Goal: Task Accomplishment & Management: Manage account settings

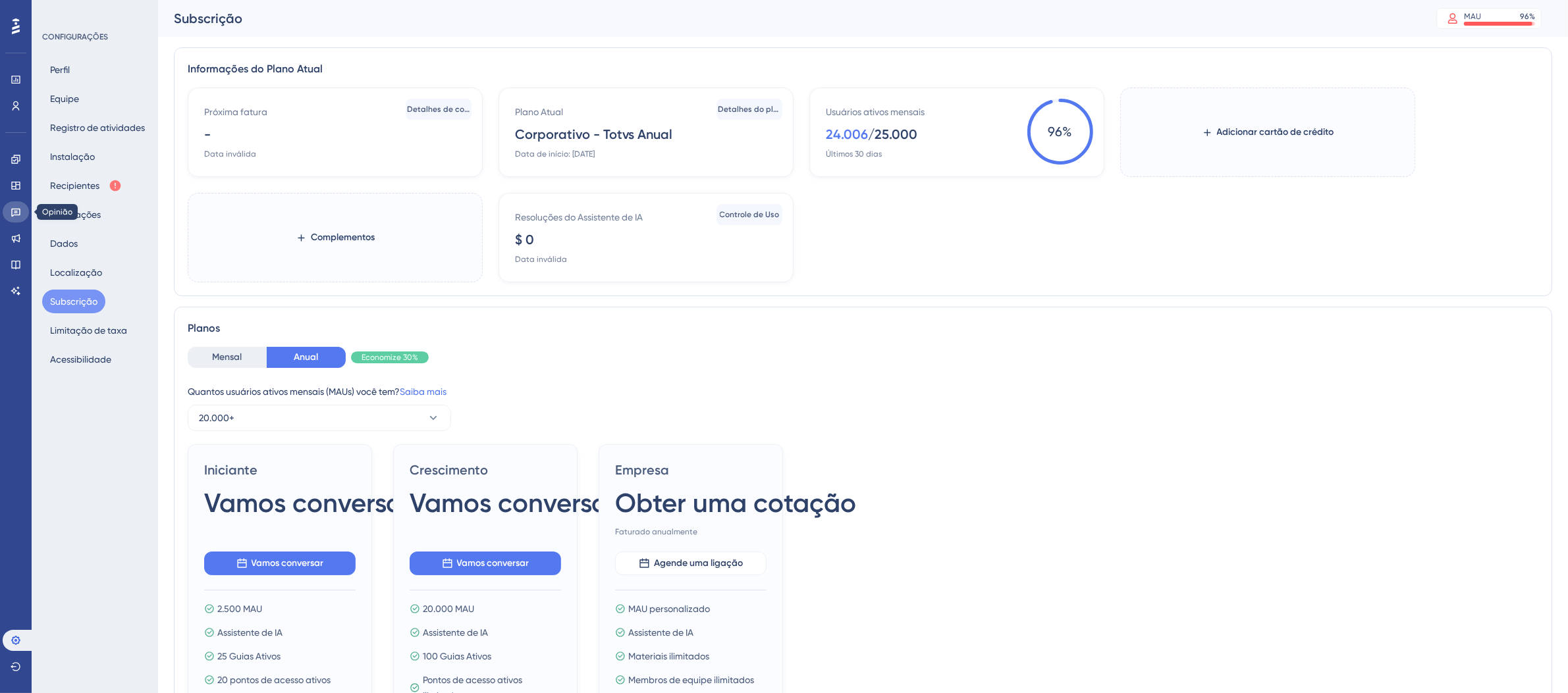
click at [16, 216] on icon at bounding box center [16, 212] width 11 height 11
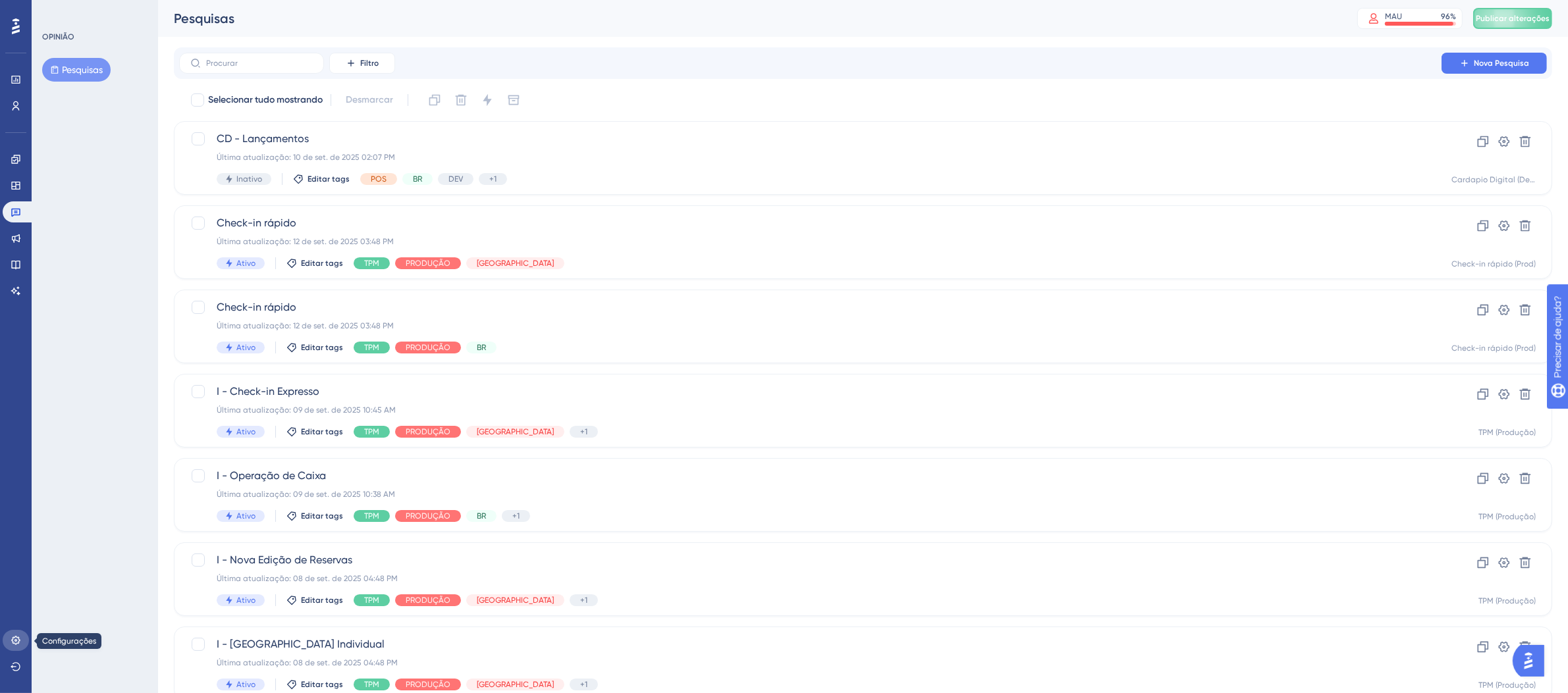
click at [11, 636] on icon at bounding box center [16, 641] width 11 height 11
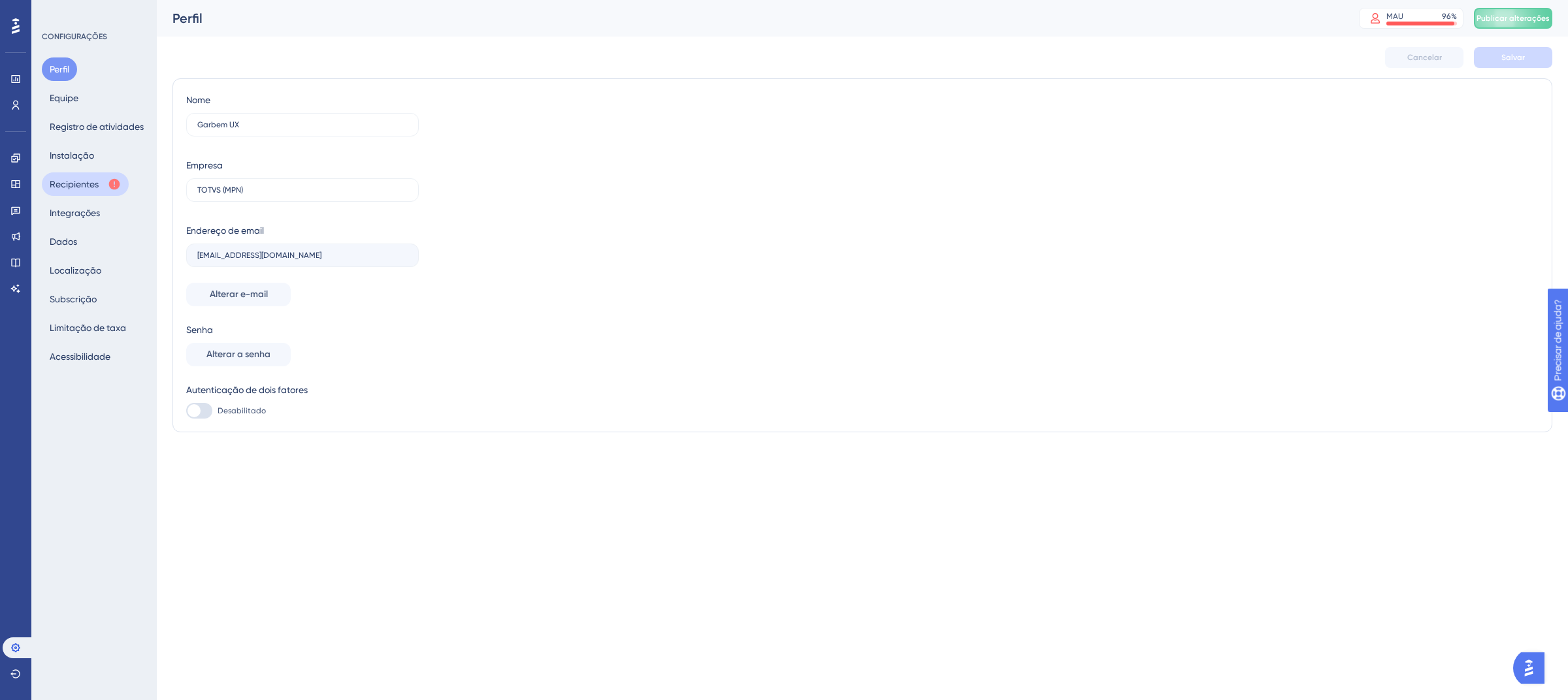
click at [67, 181] on font "Recipientes" at bounding box center [74, 184] width 49 height 11
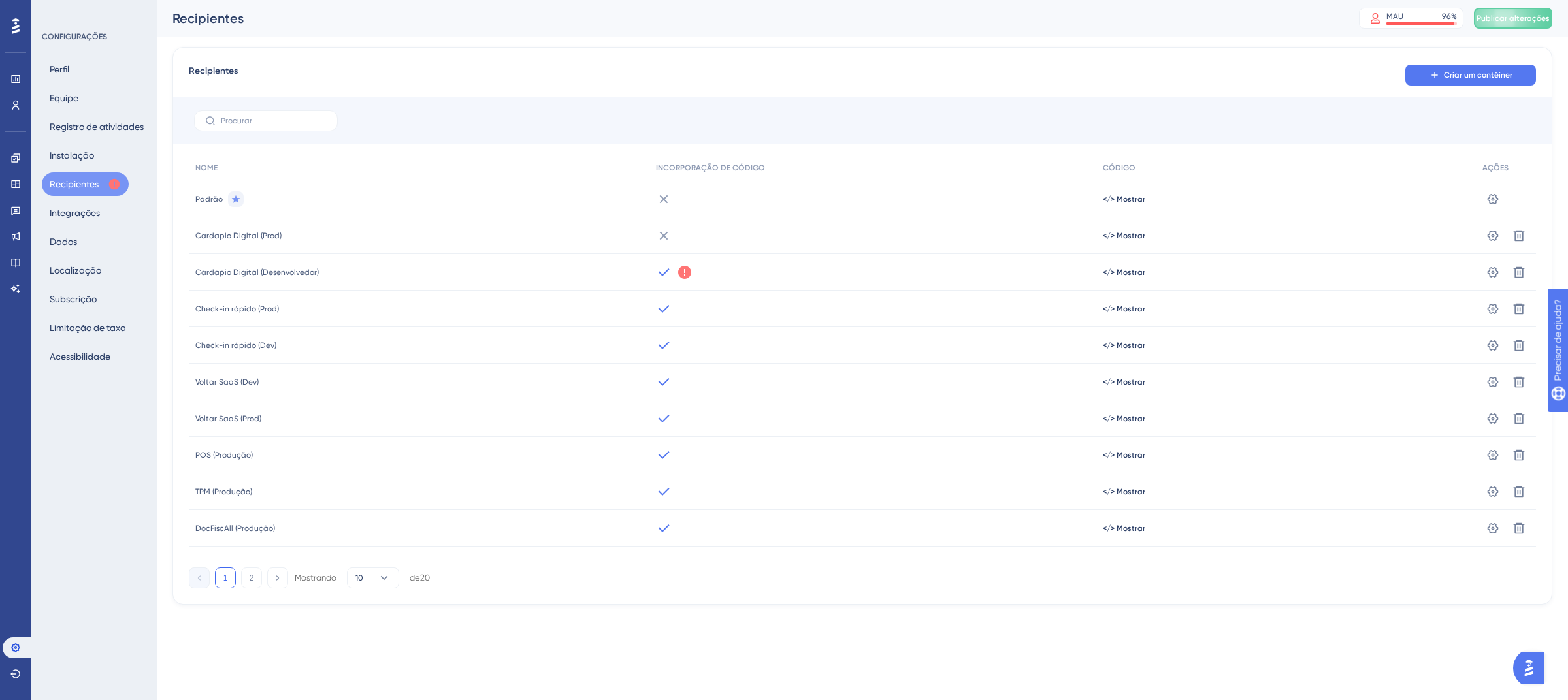
click at [685, 275] on icon at bounding box center [684, 272] width 13 height 13
click at [793, 320] on button "Entendi" at bounding box center [771, 324] width 63 height 21
click at [16, 210] on icon at bounding box center [15, 211] width 9 height 8
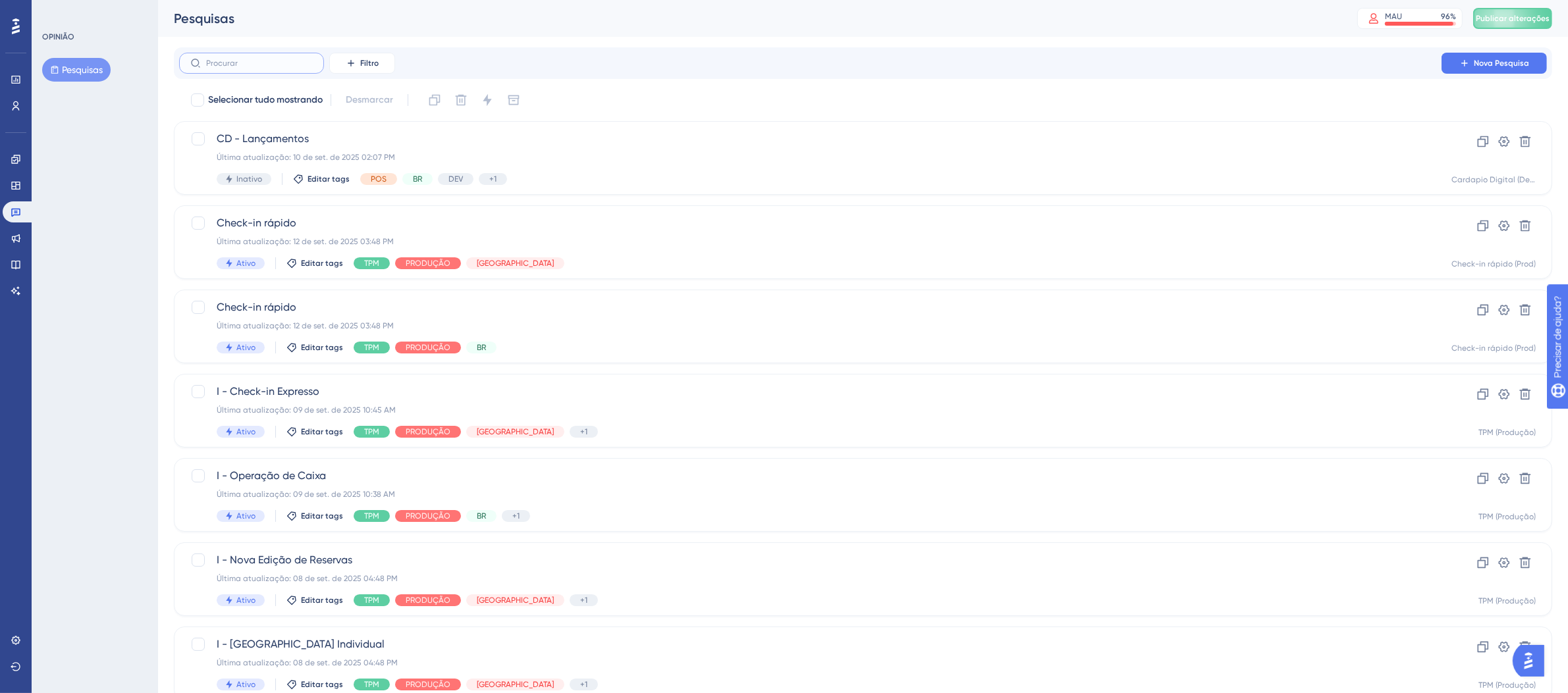
click at [250, 65] on input "text" at bounding box center [260, 63] width 106 height 9
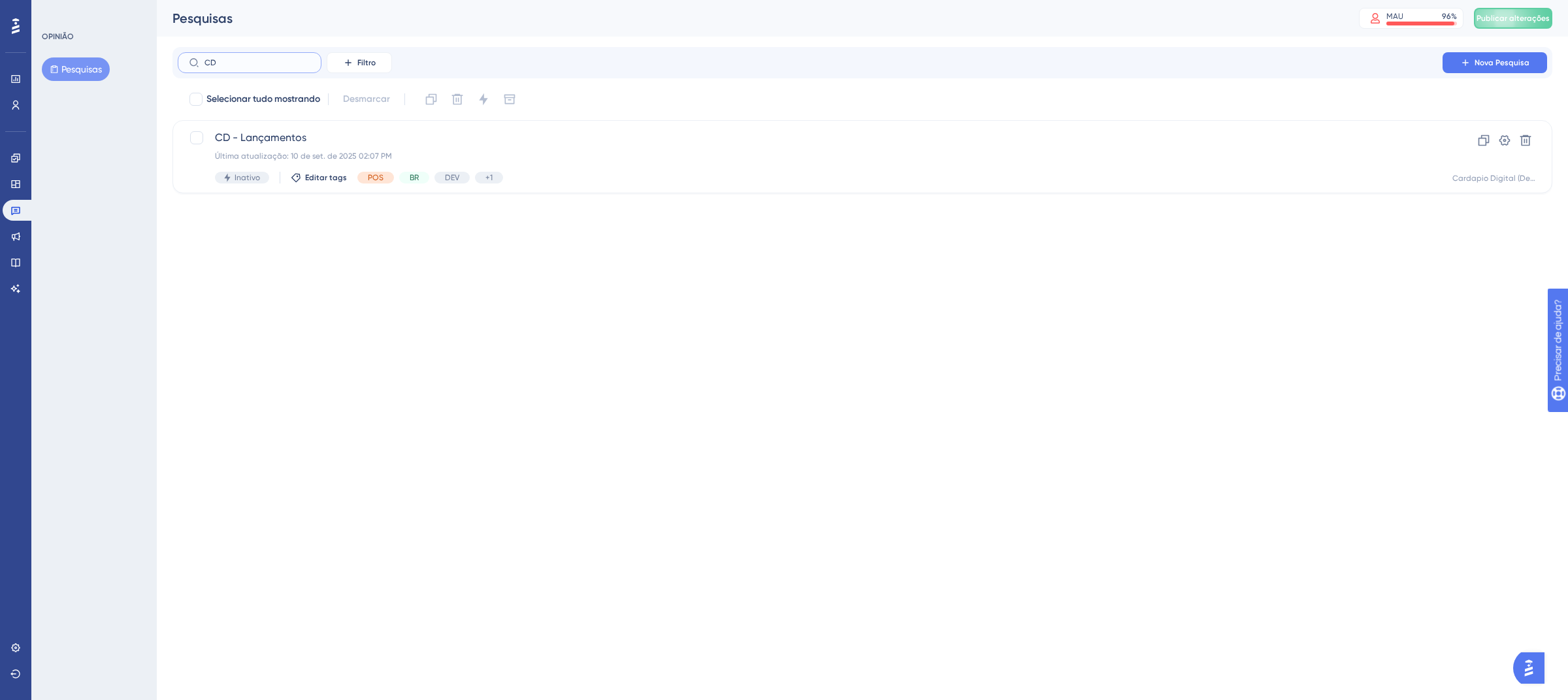
type input "C"
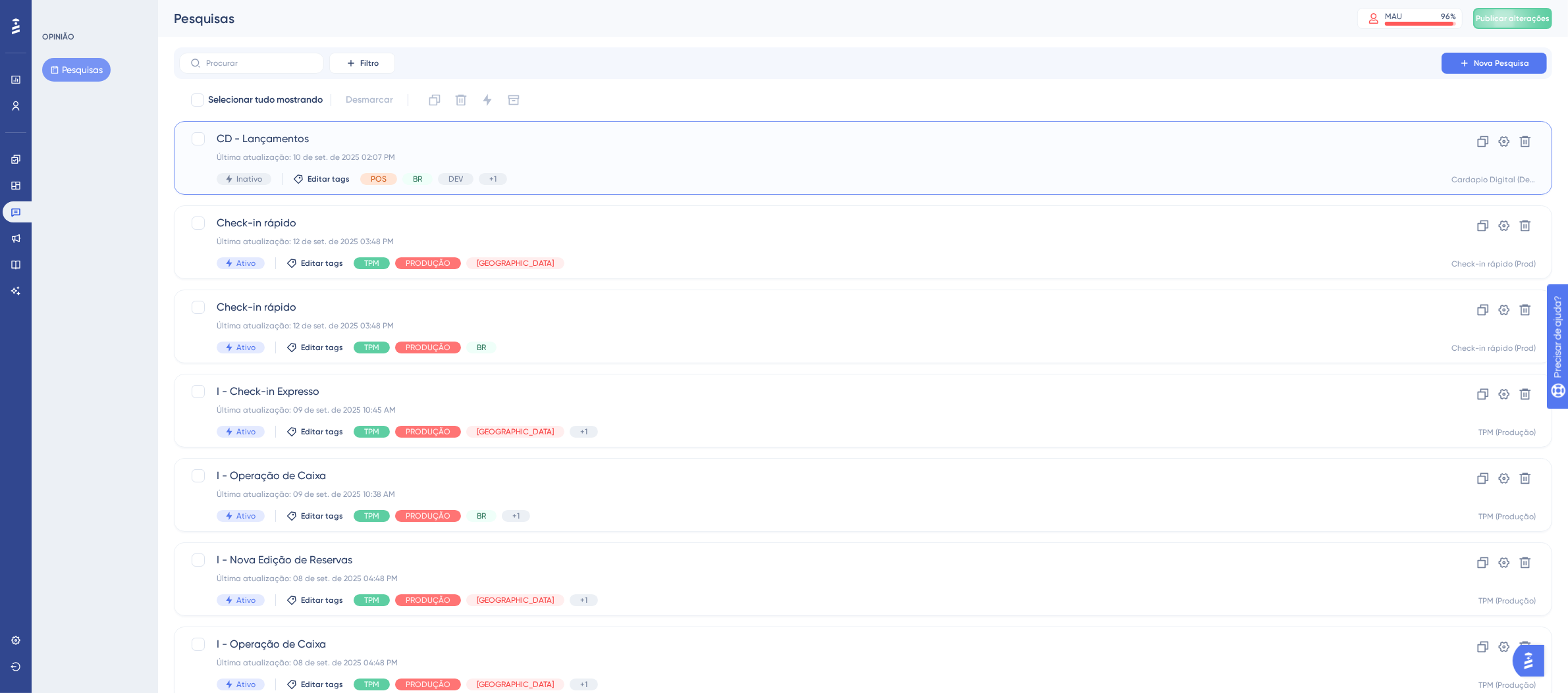
click at [591, 173] on div "Inativo Editar tags POS BR DEV +1 Cardápio Digital" at bounding box center [810, 178] width 1187 height 12
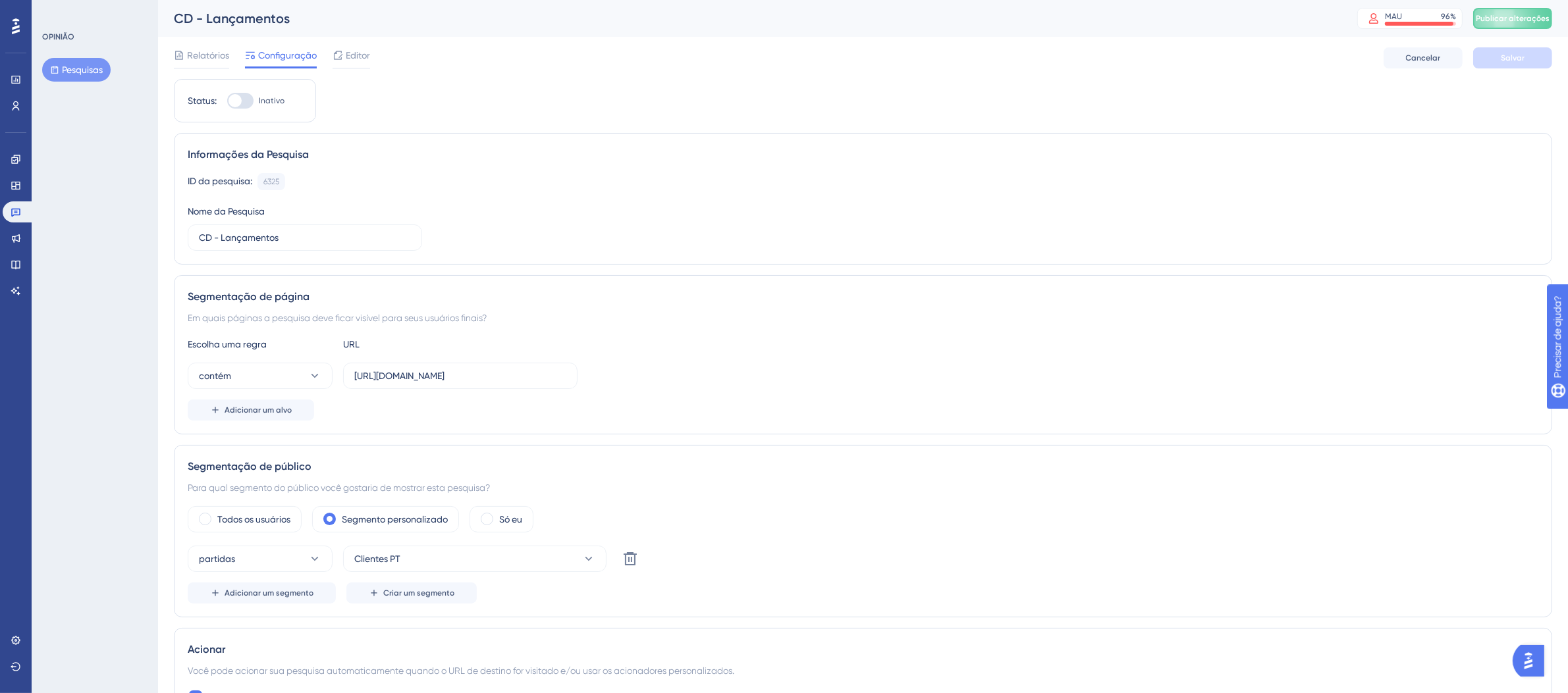
click at [248, 102] on div at bounding box center [240, 101] width 26 height 16
click at [227, 102] on input "Inativo" at bounding box center [226, 101] width 1 height 1
checkbox input "true"
click at [1492, 57] on button "Salvar" at bounding box center [1513, 58] width 79 height 21
click at [1512, 14] on font "Publicar alterações" at bounding box center [1513, 18] width 74 height 9
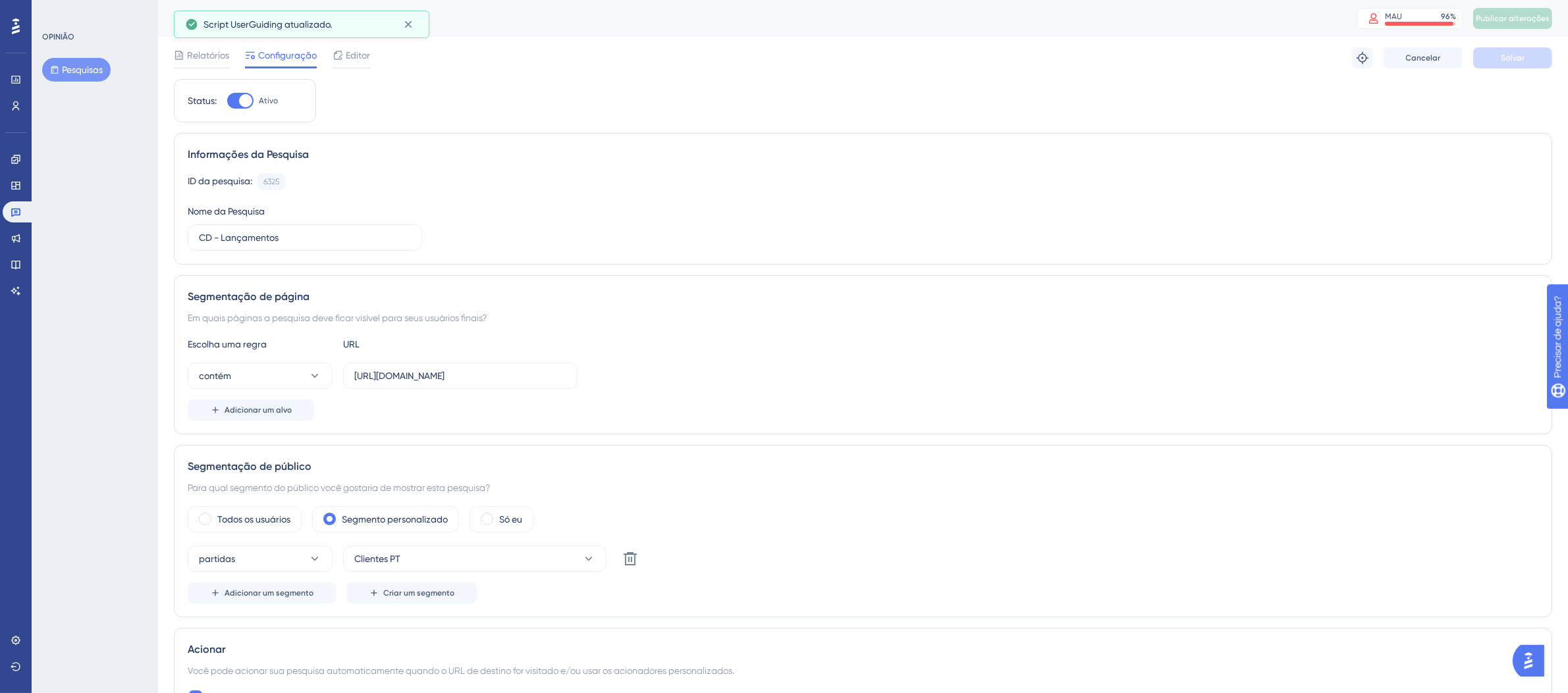
click at [411, 20] on icon at bounding box center [408, 24] width 14 height 14
click at [13, 212] on icon at bounding box center [16, 212] width 11 height 11
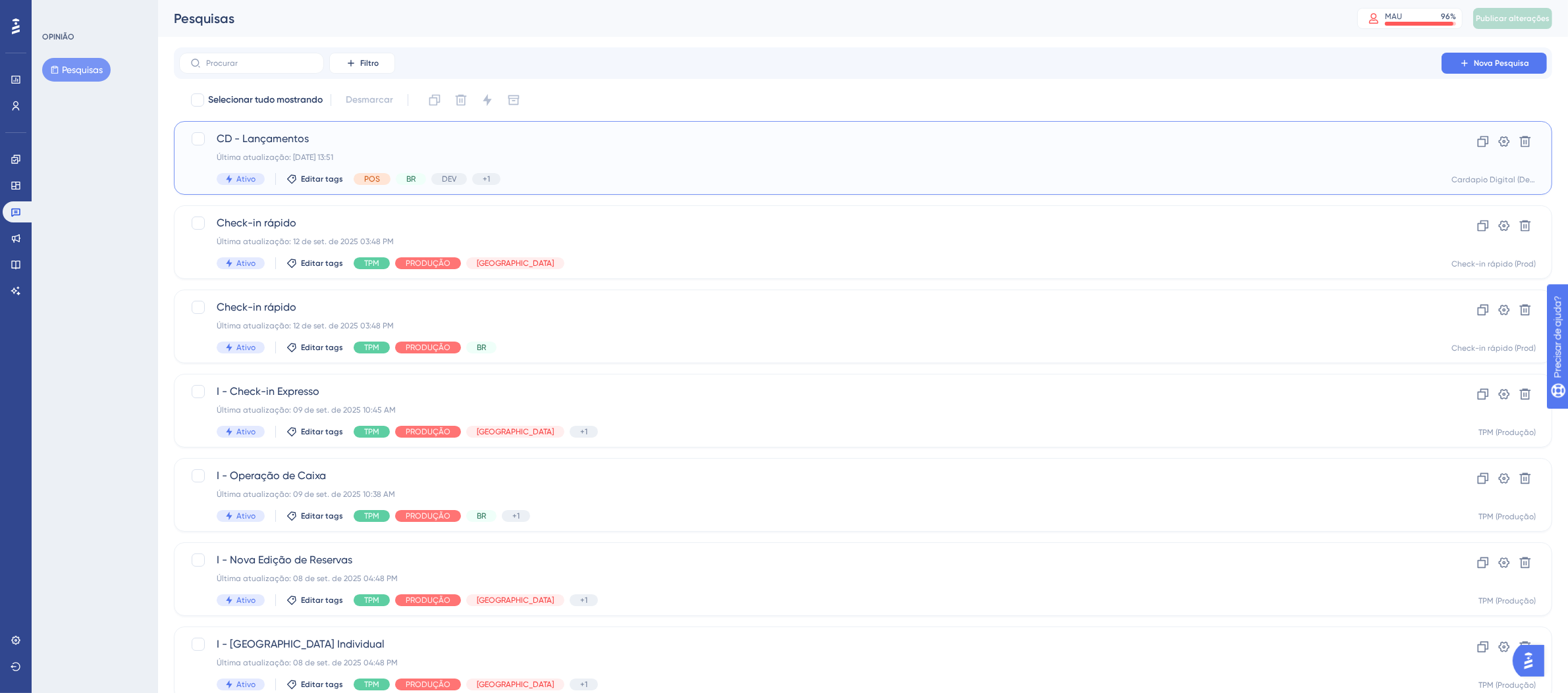
click at [688, 164] on div "CD - Lançamentos Última atualização: 23 de set. de 2025 13:51 Ativo Editar tags…" at bounding box center [810, 158] width 1187 height 54
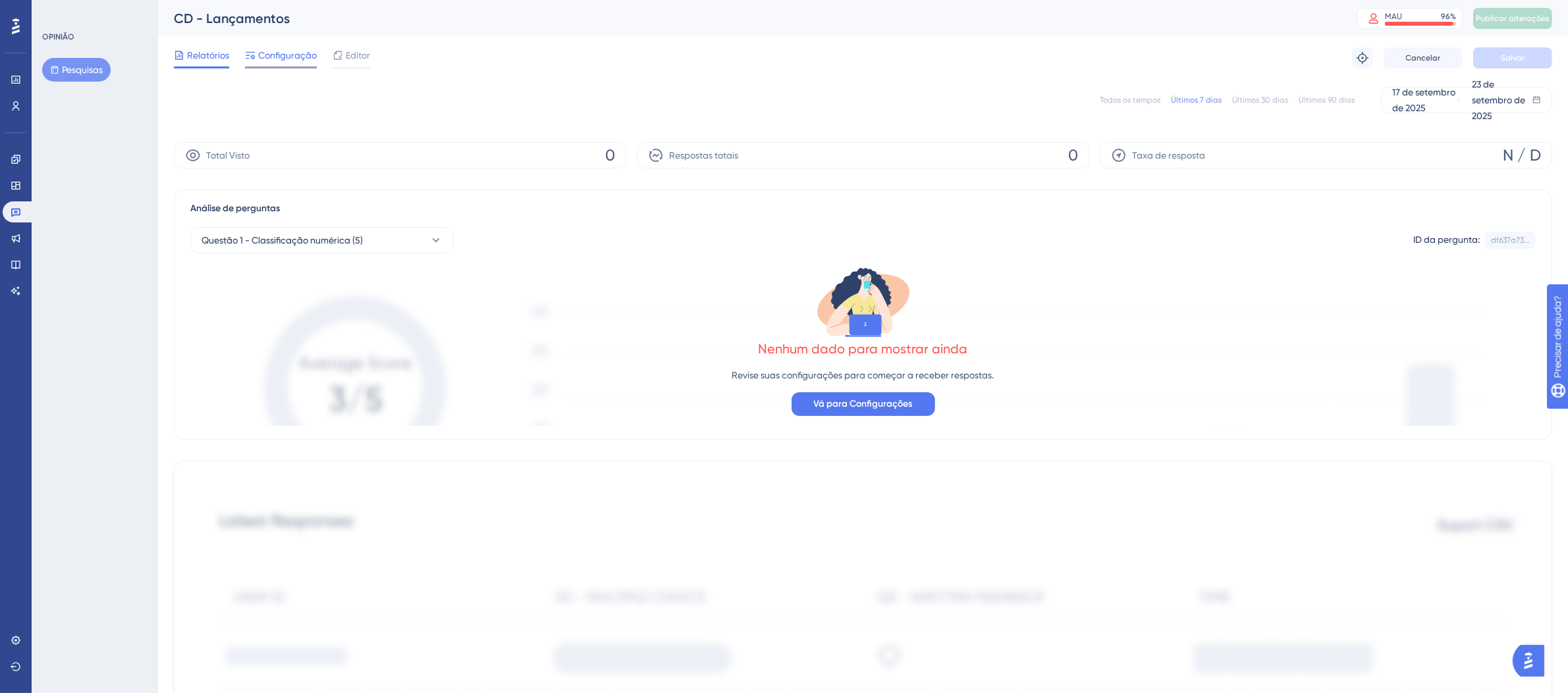
click at [305, 53] on font "Configuração" at bounding box center [287, 56] width 59 height 11
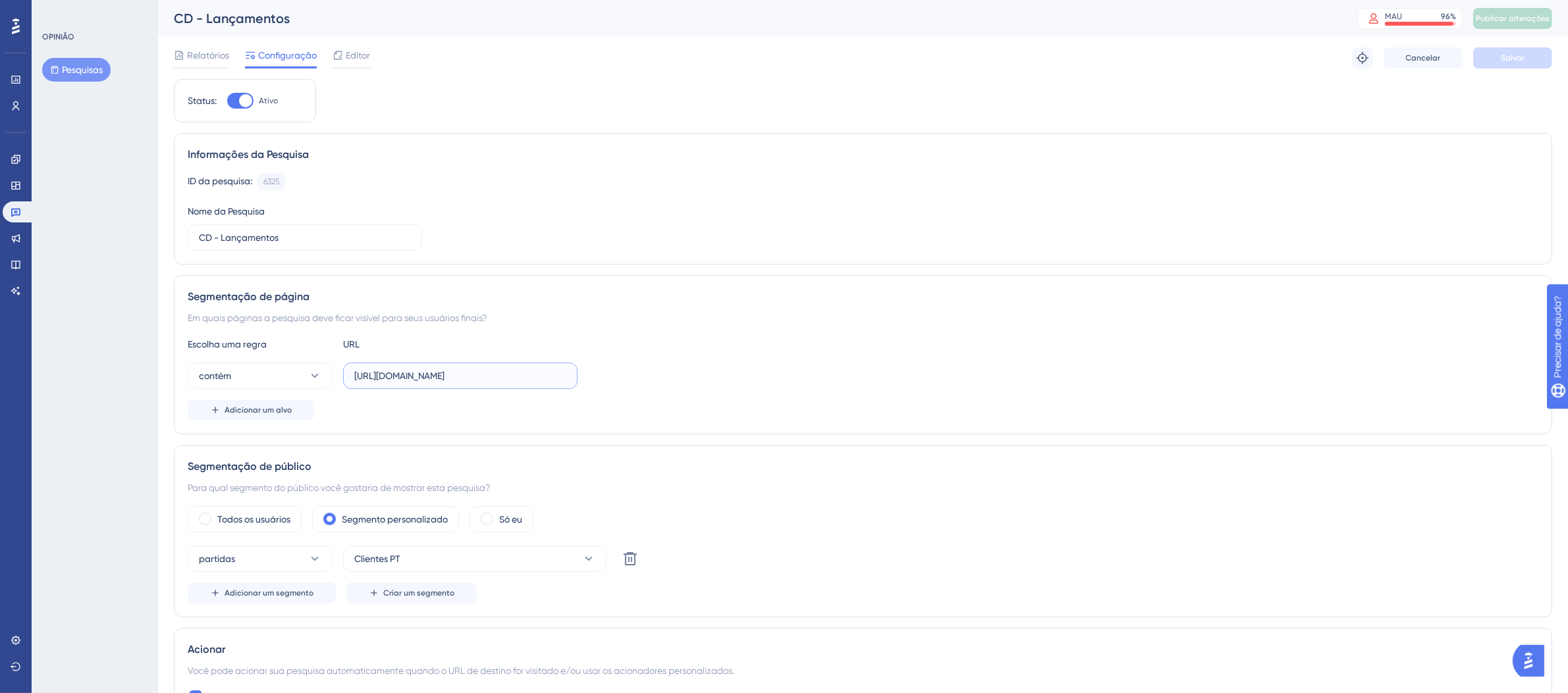
click at [525, 377] on input "https://digitalmenu-dev.thexpos.net/home" at bounding box center [460, 376] width 212 height 14
click at [529, 377] on input "https://digitalmenu-dev.thexpos.net/home" at bounding box center [460, 376] width 212 height 14
drag, startPoint x: 512, startPoint y: 378, endPoint x: 551, endPoint y: 378, distance: 39.0
click at [551, 378] on input "https://digitalmenu-dev.thexpos.net/home" at bounding box center [460, 376] width 212 height 14
type input "https://digitalmenu-dev.thexpos.net/"
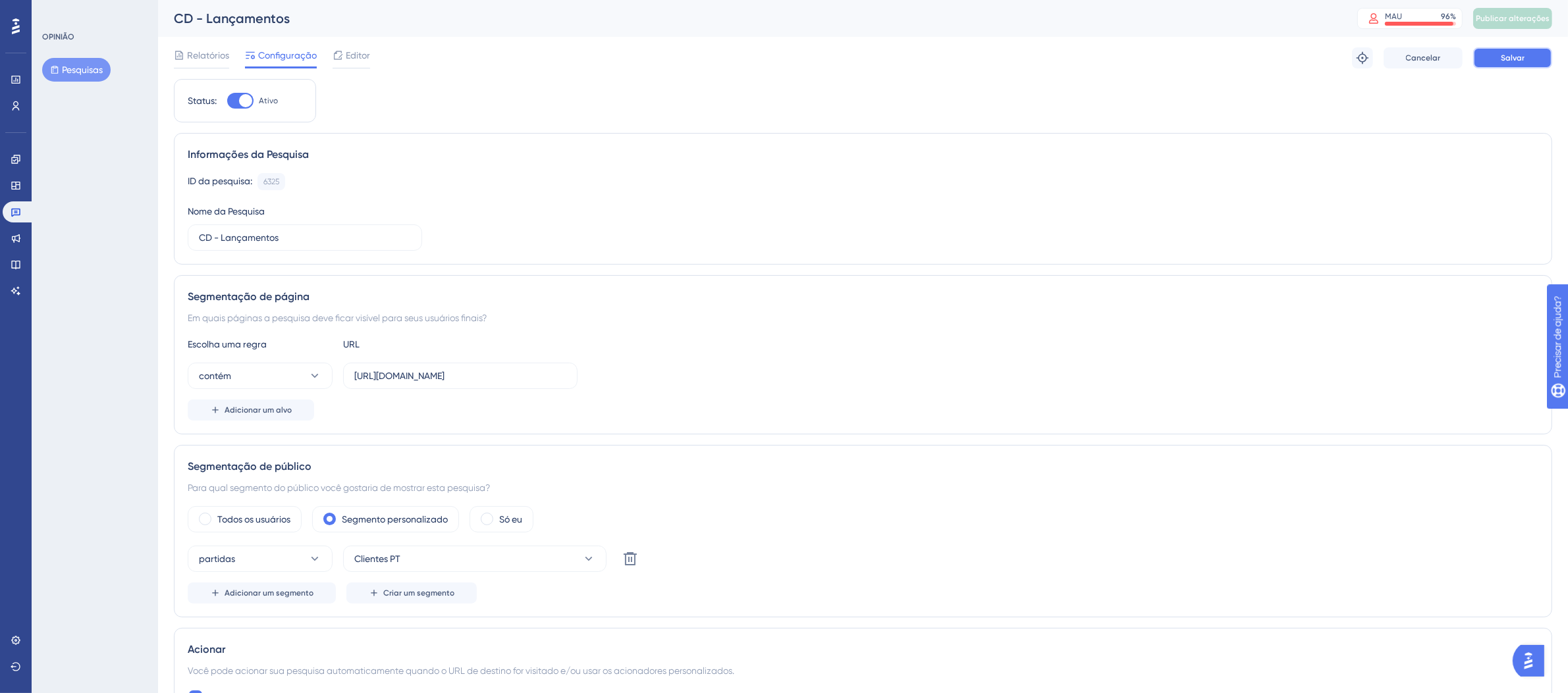
click at [1528, 60] on button "Salvar" at bounding box center [1513, 58] width 79 height 21
click at [1523, 21] on font "Publicar alterações" at bounding box center [1513, 18] width 74 height 9
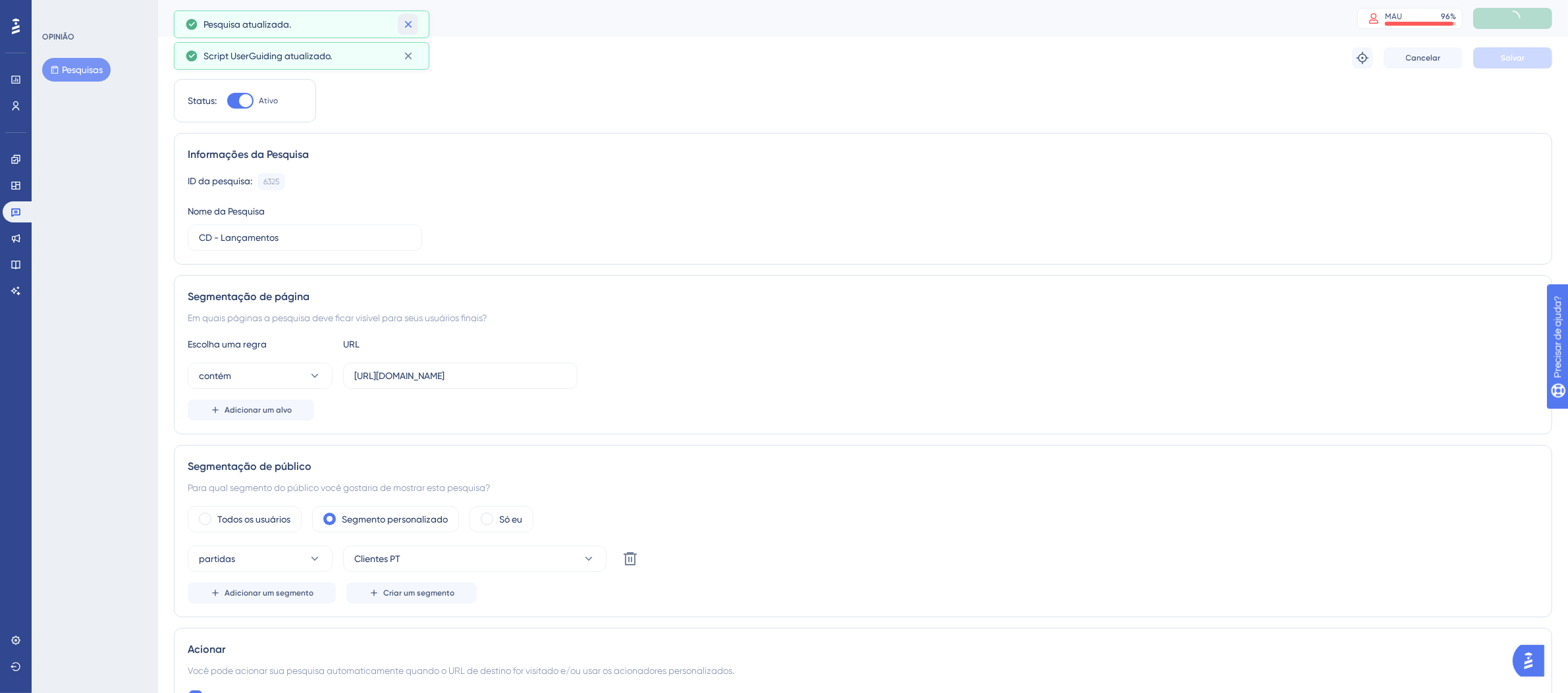
click at [411, 28] on icon at bounding box center [408, 24] width 14 height 14
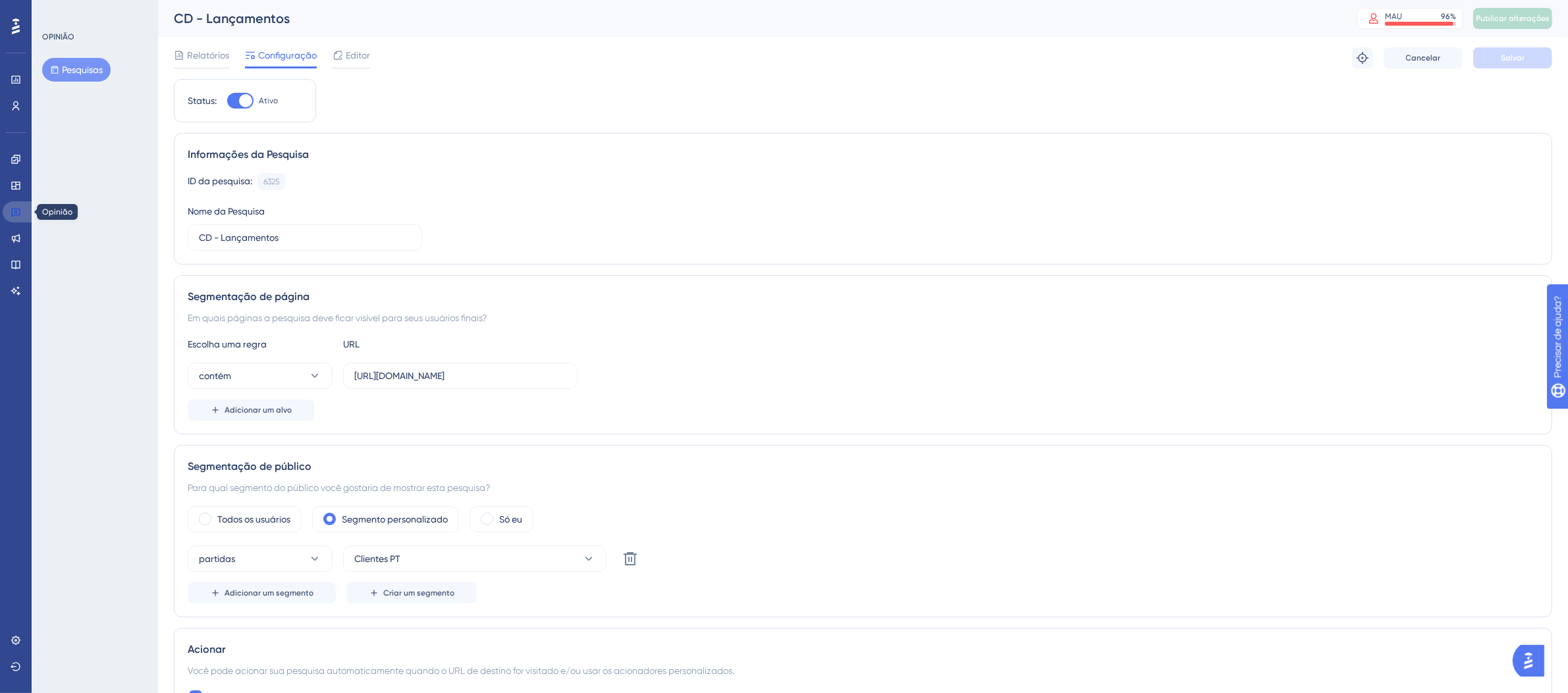
click at [16, 214] on icon at bounding box center [15, 213] width 9 height 8
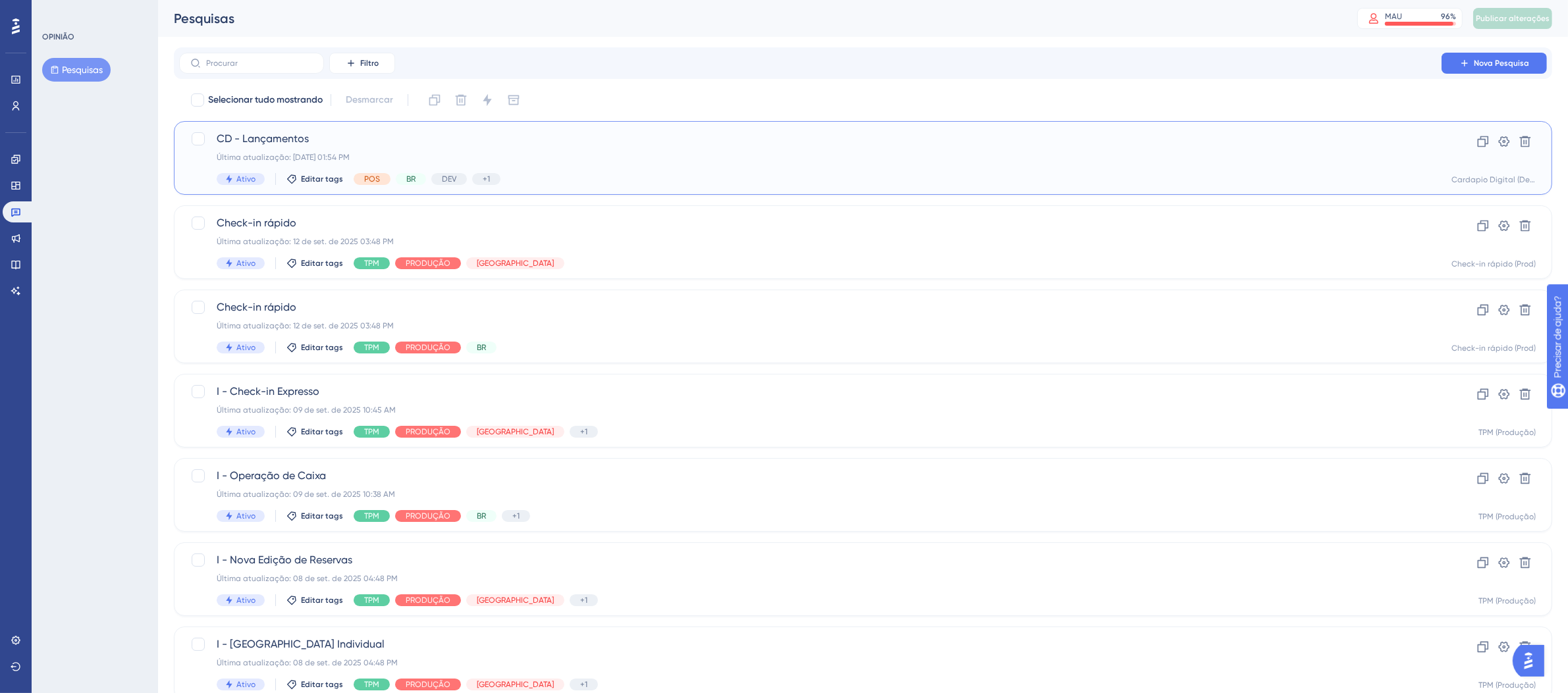
click at [872, 147] on div "CD - Lançamentos Última atualização: 23 de set. de 2025 01:54 PM Ativo Editar t…" at bounding box center [810, 158] width 1187 height 54
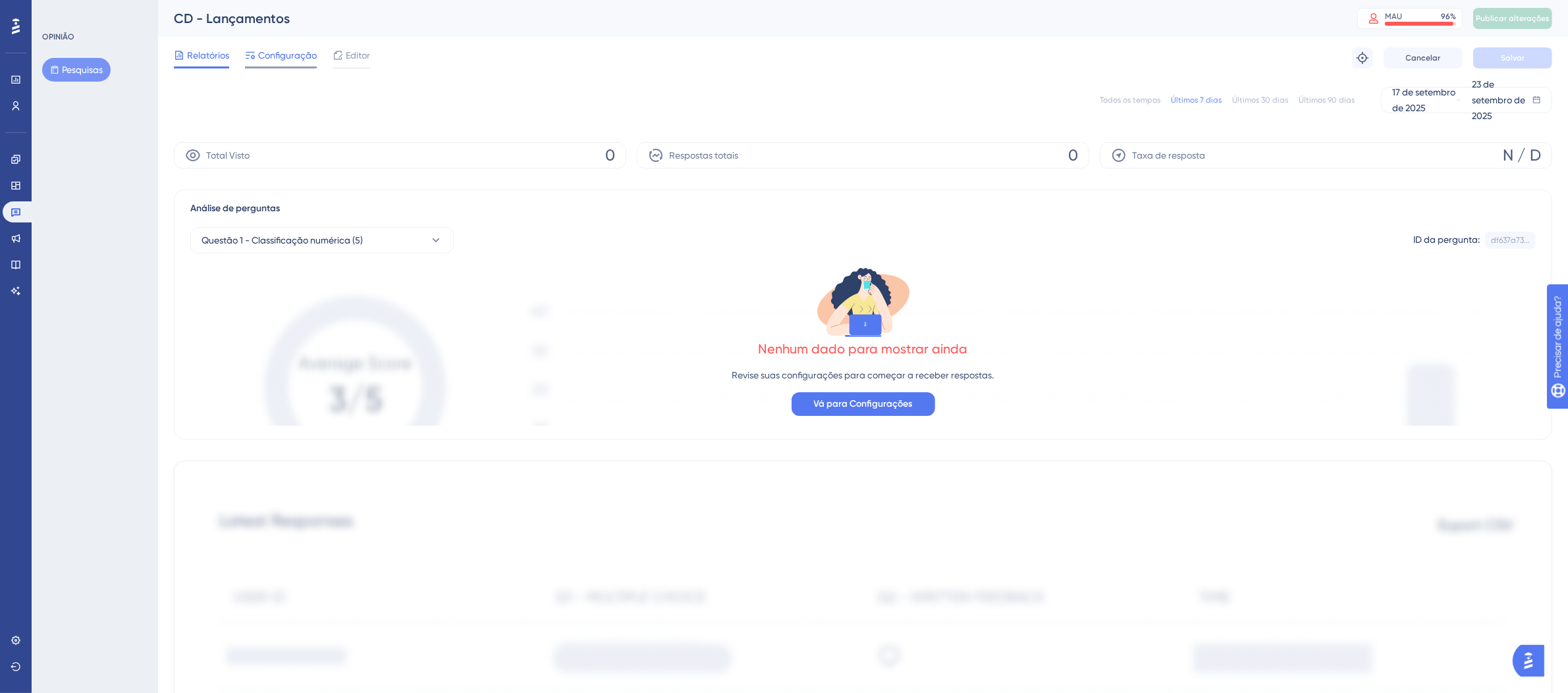
click at [287, 58] on font "Configuração" at bounding box center [287, 56] width 59 height 11
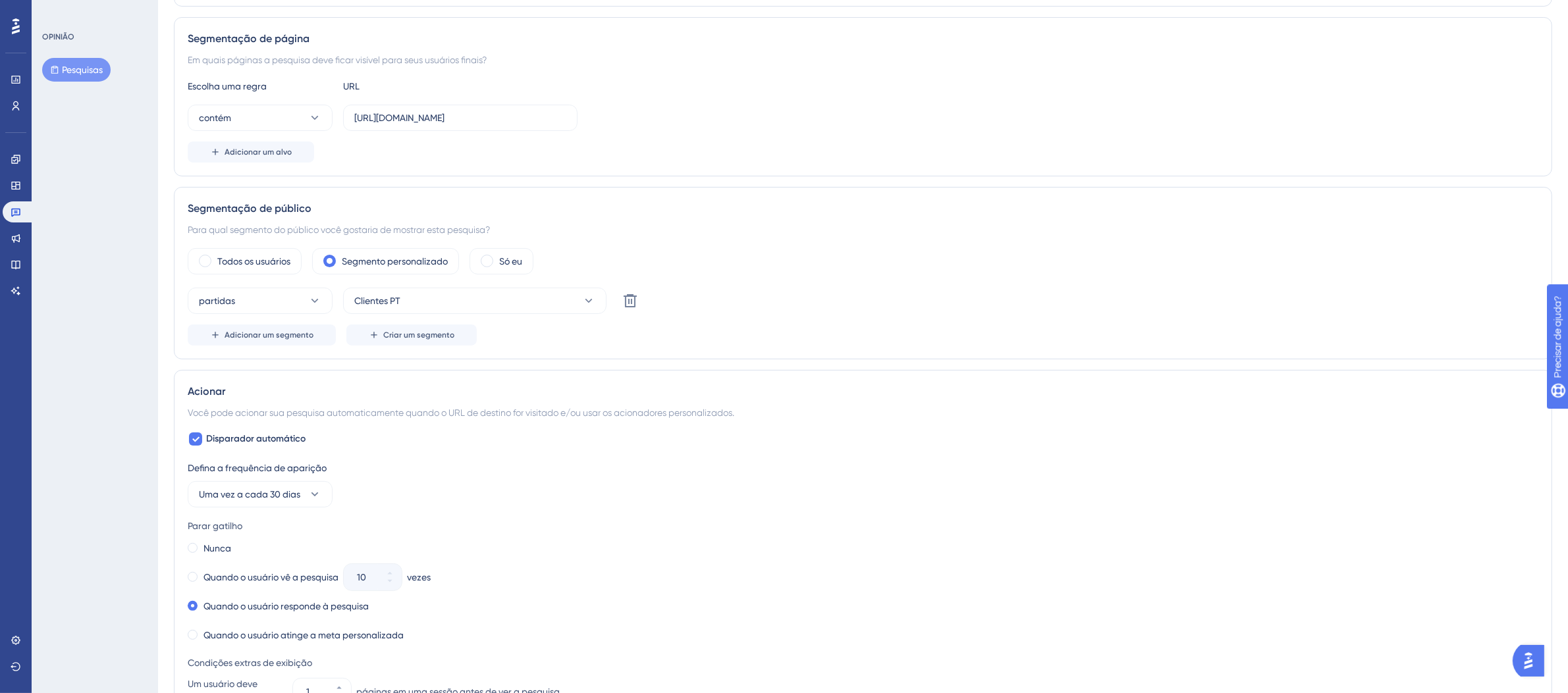
scroll to position [768, 0]
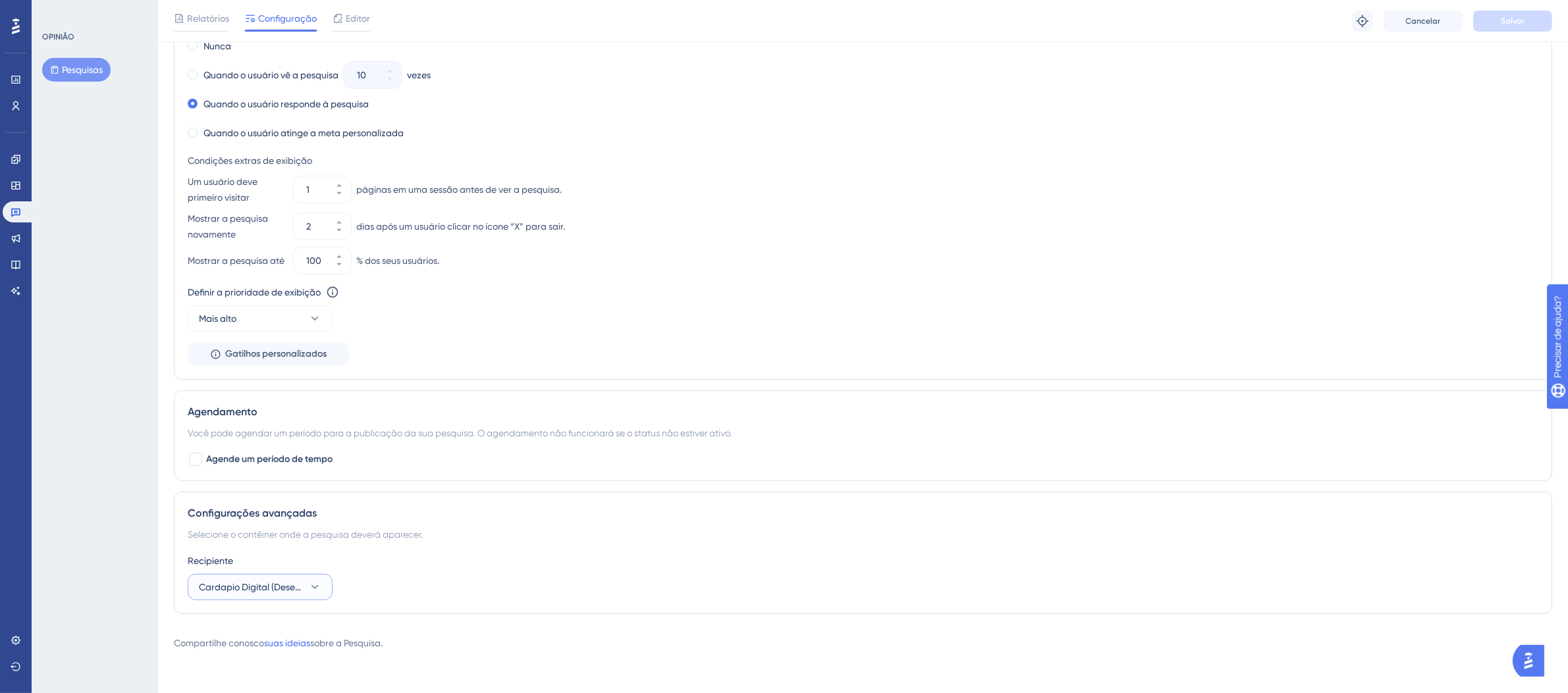
click at [320, 591] on icon at bounding box center [315, 587] width 14 height 14
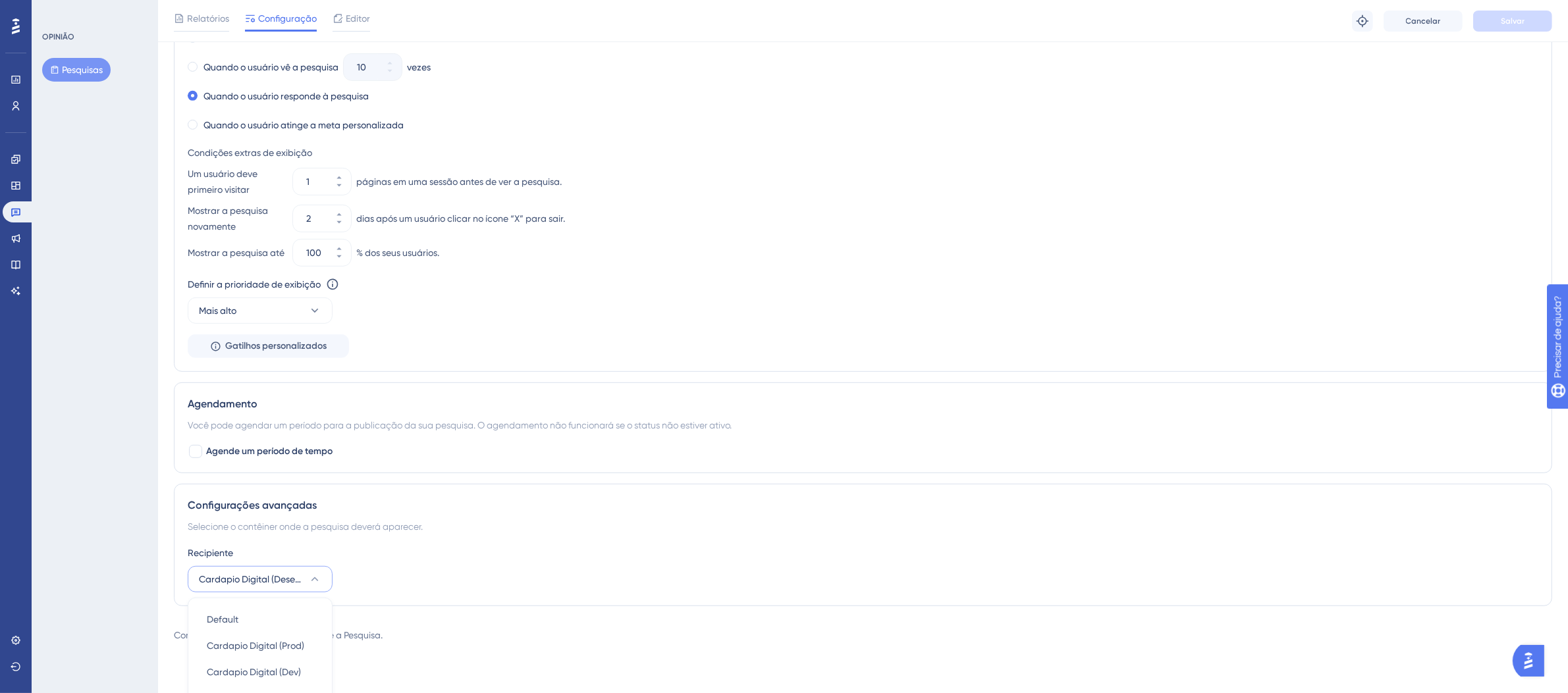
scroll to position [1164, 0]
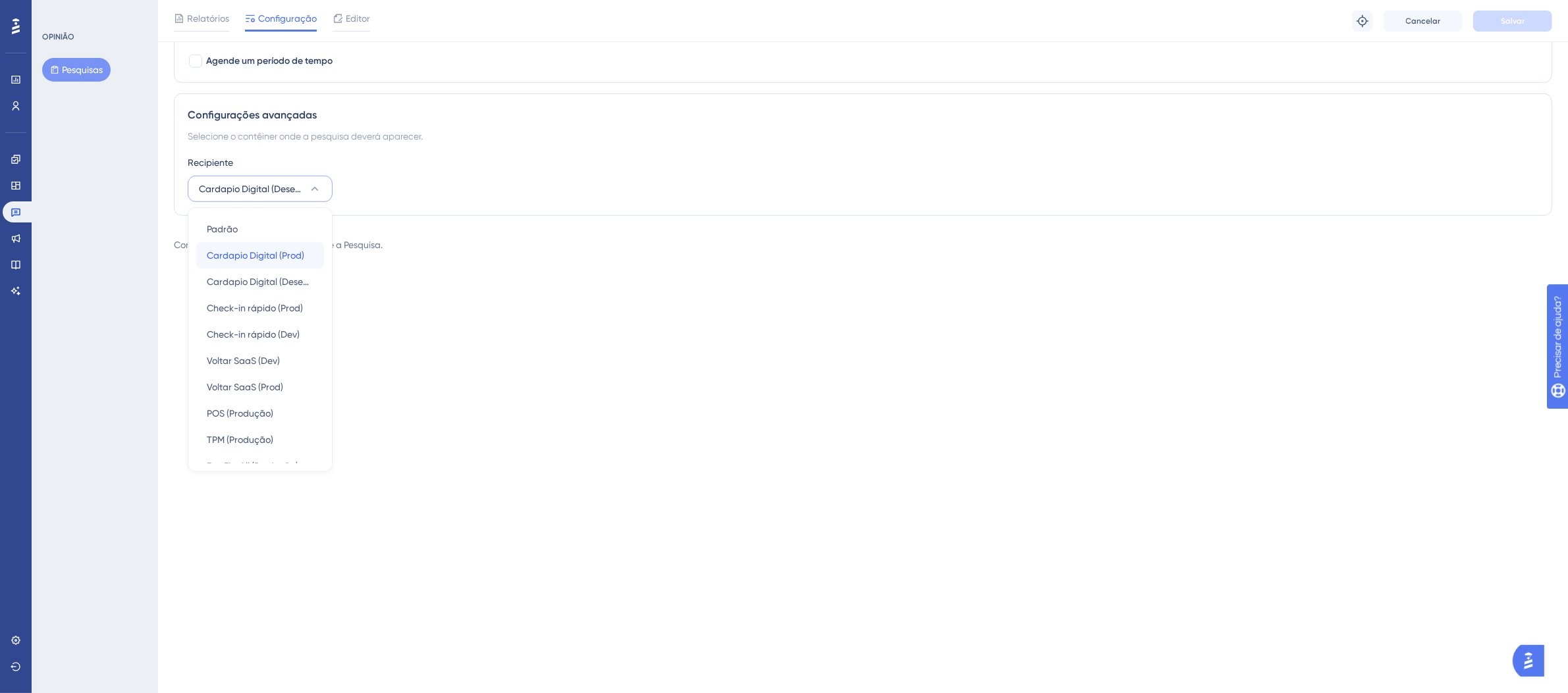
click at [282, 260] on font "Cardapio Digital (Prod)" at bounding box center [255, 256] width 97 height 11
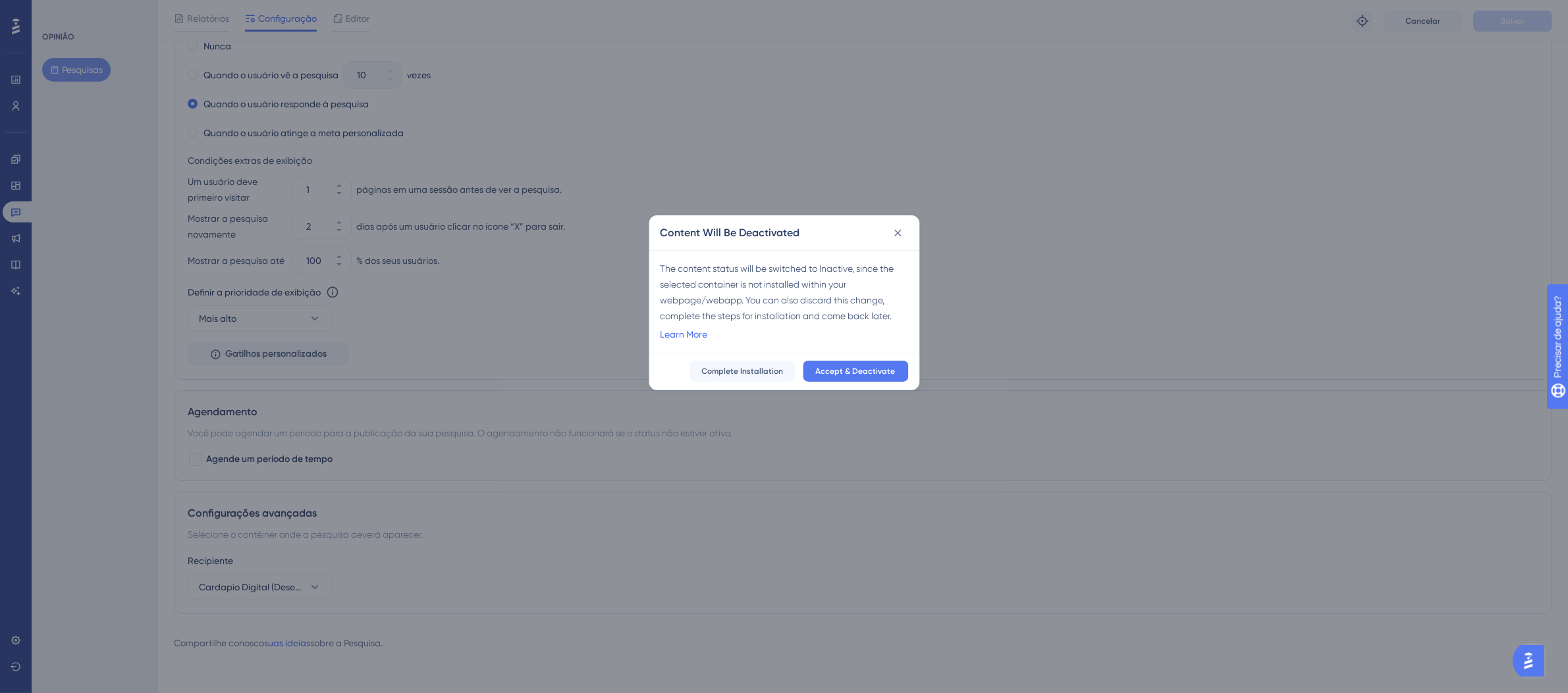
scroll to position [761, 0]
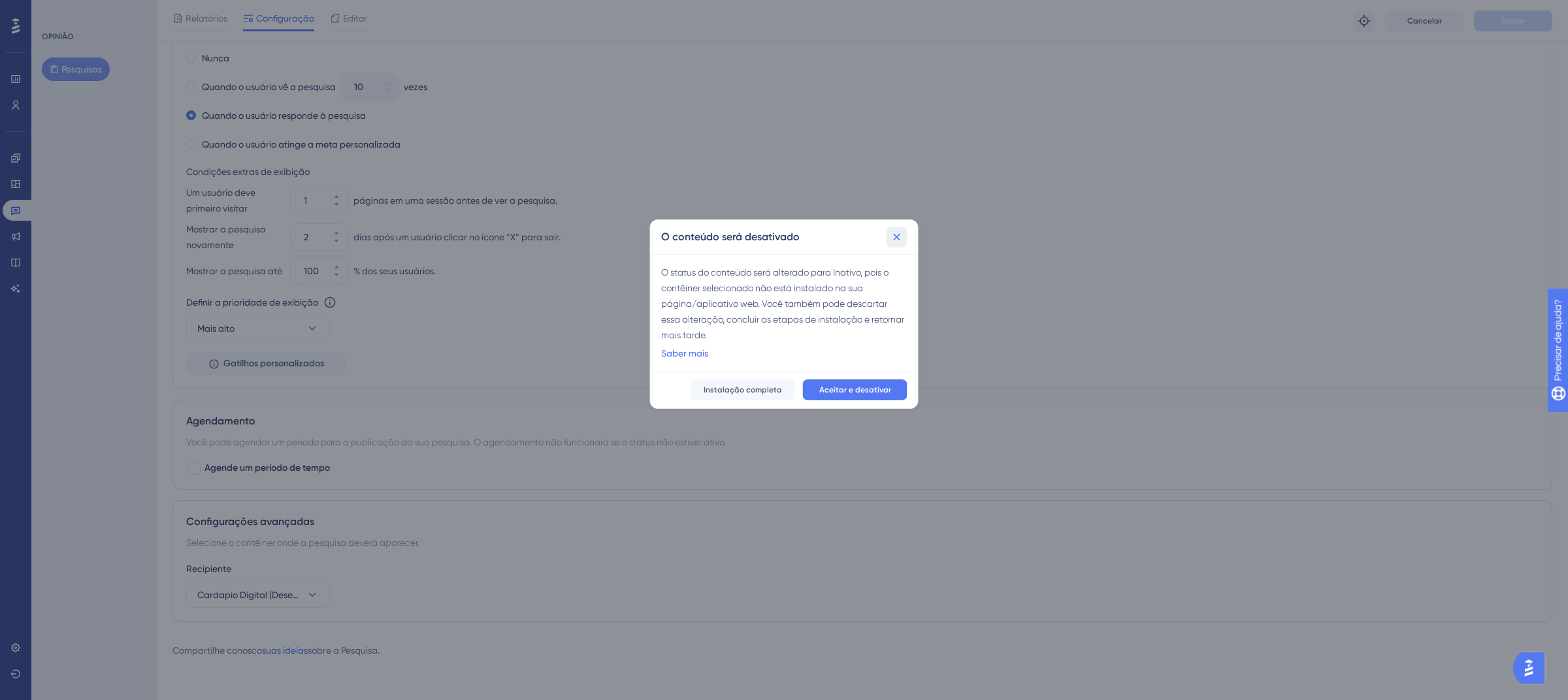
click at [903, 236] on icon at bounding box center [897, 237] width 13 height 13
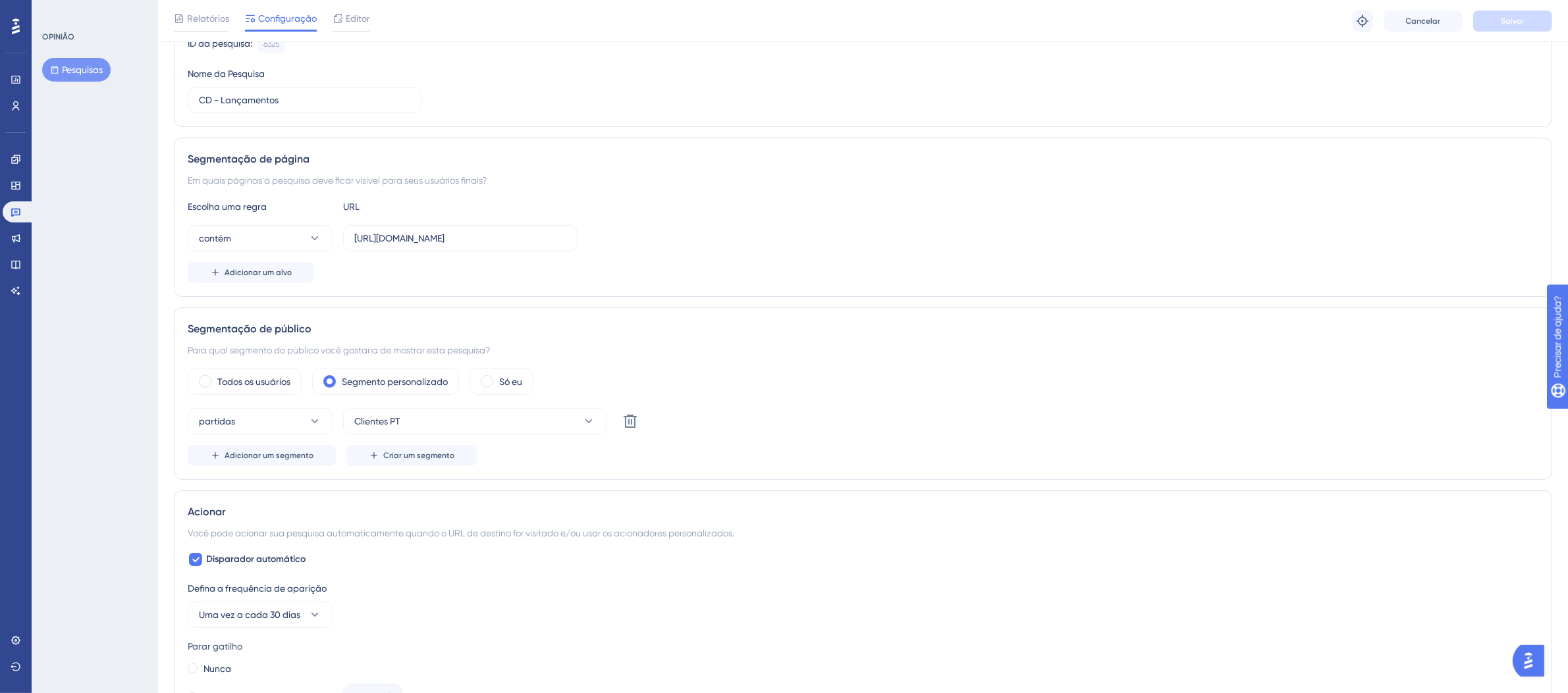
scroll to position [0, 0]
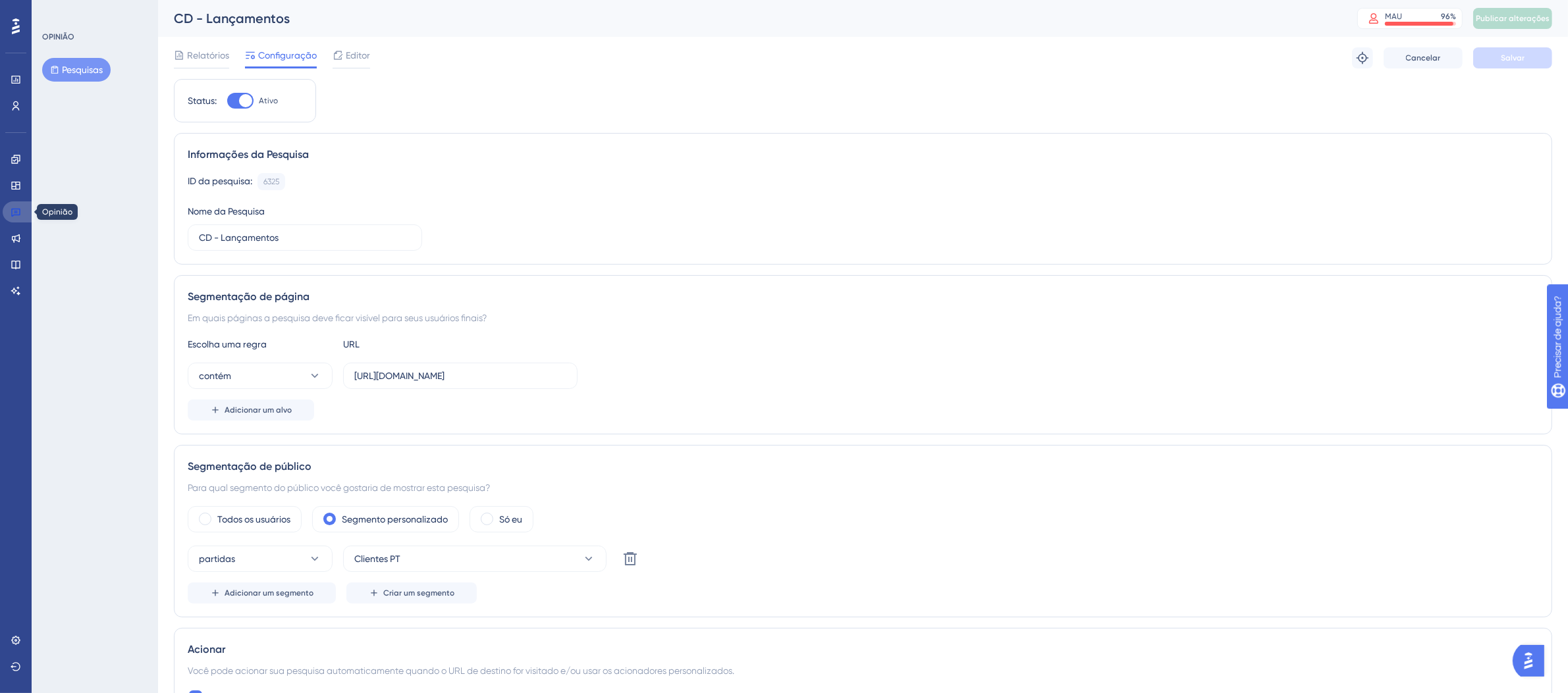
click at [21, 216] on link at bounding box center [18, 212] width 32 height 21
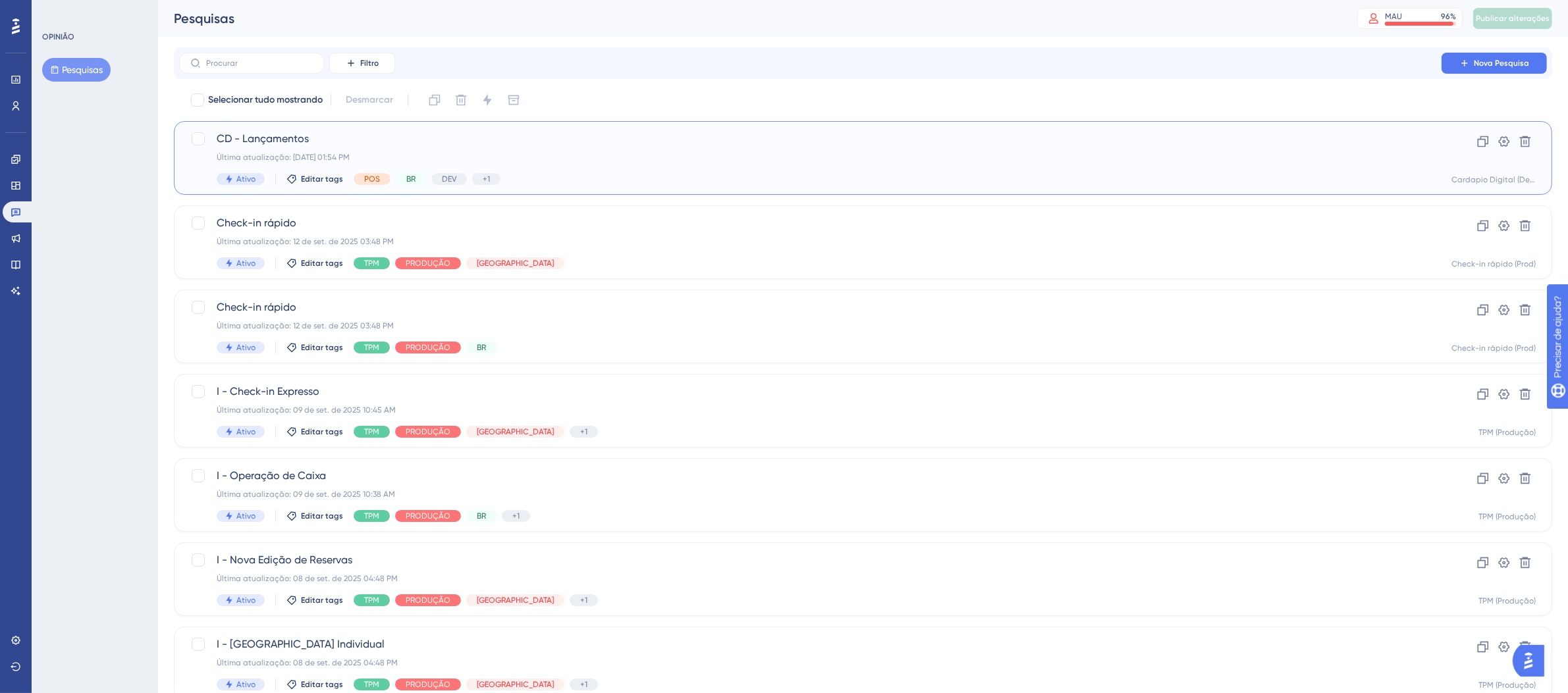
click at [491, 138] on span "CD - Lançamentos" at bounding box center [810, 139] width 1187 height 16
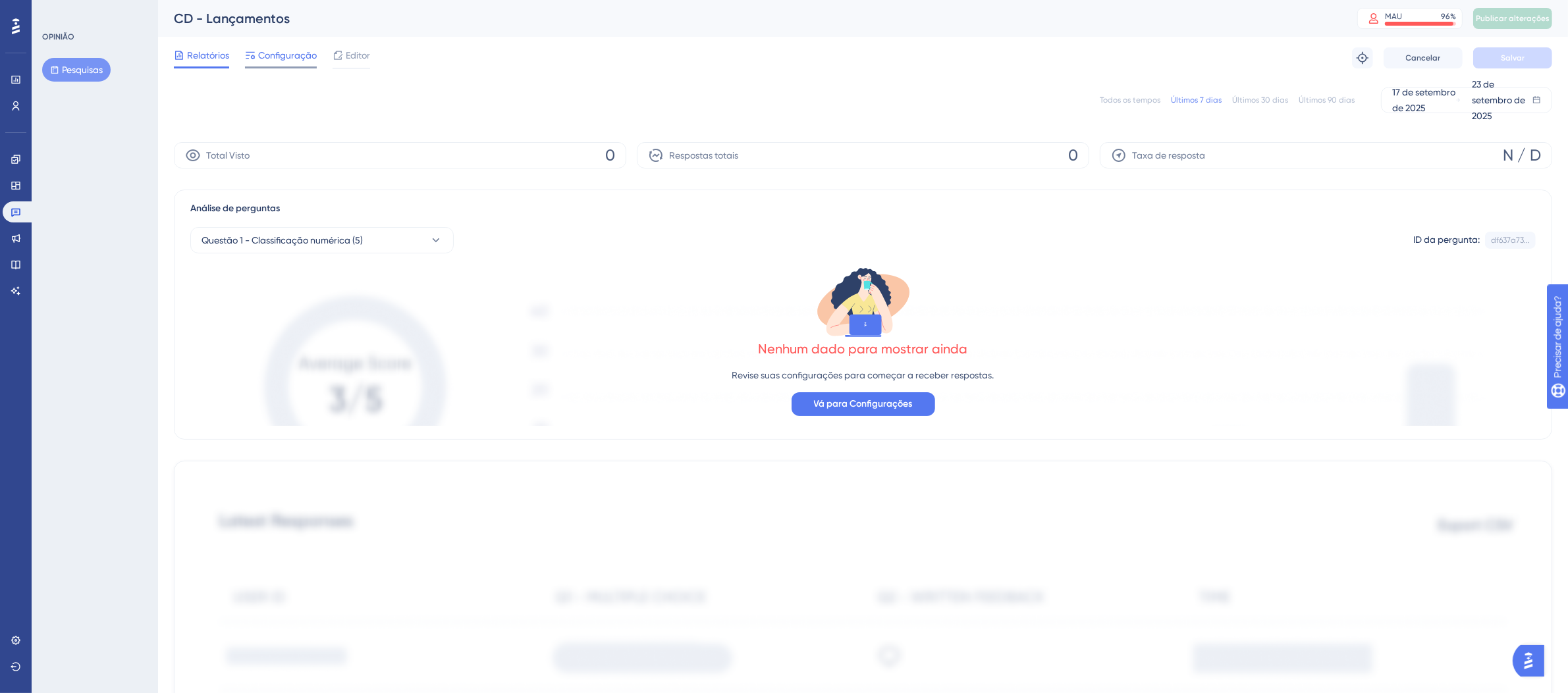
click at [287, 59] on font "Configuração" at bounding box center [287, 56] width 59 height 11
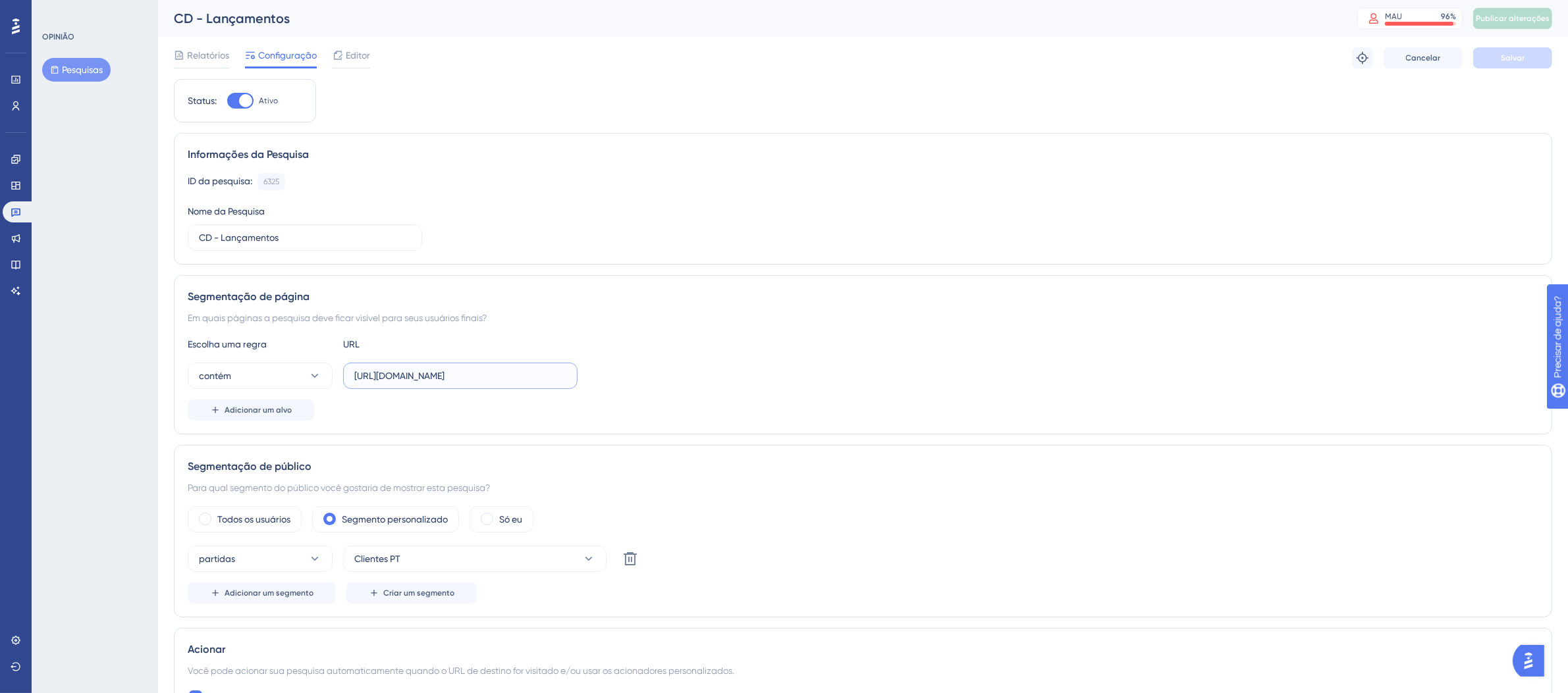
click at [536, 379] on input "https://digitalmenu-dev.thexpos.net/" at bounding box center [460, 376] width 212 height 14
drag, startPoint x: 544, startPoint y: 379, endPoint x: 251, endPoint y: 394, distance: 293.4
click at [251, 394] on div "Escolha uma regra URL contém https://digitalmenu-dev.thexpos.net/ Adicionar um …" at bounding box center [863, 378] width 1351 height 85
click at [16, 639] on icon at bounding box center [16, 641] width 11 height 11
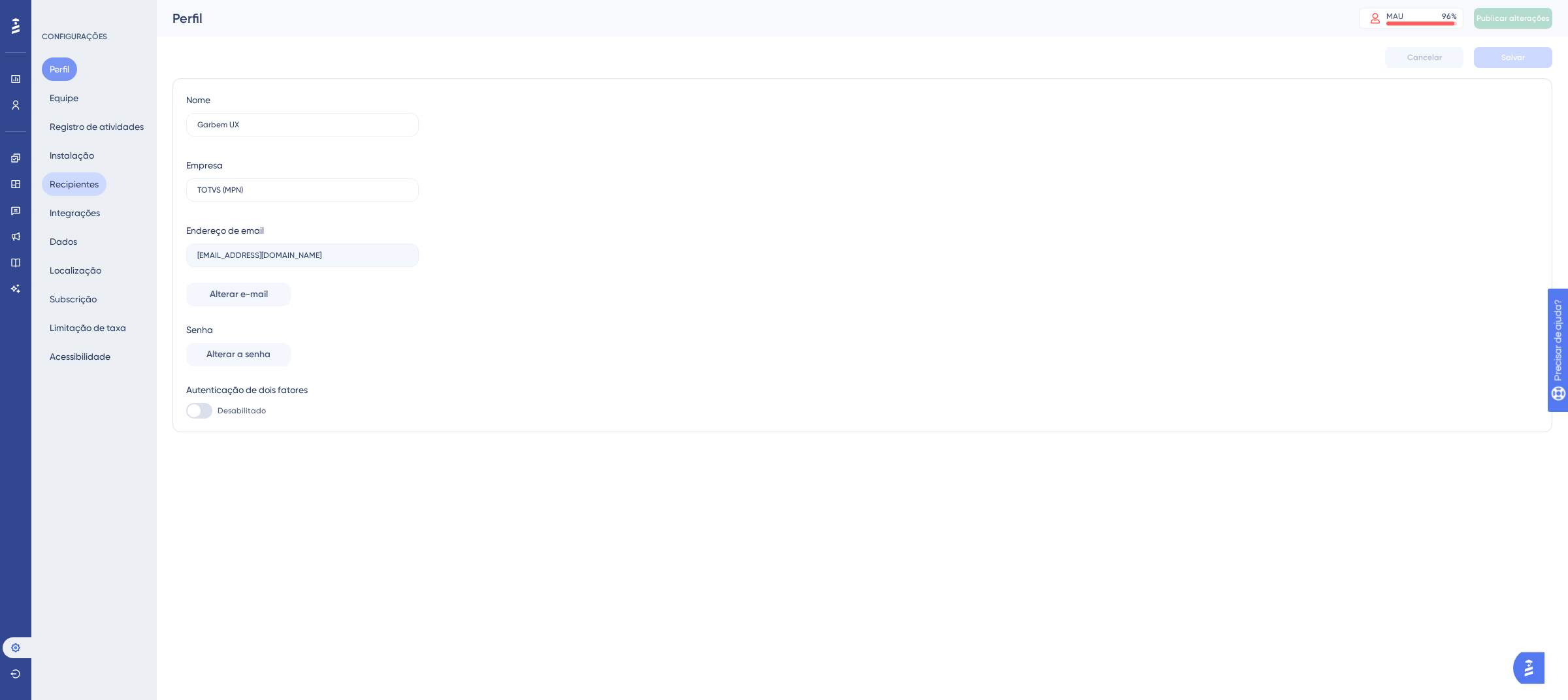
click at [91, 188] on font "Recipientes" at bounding box center [74, 184] width 49 height 11
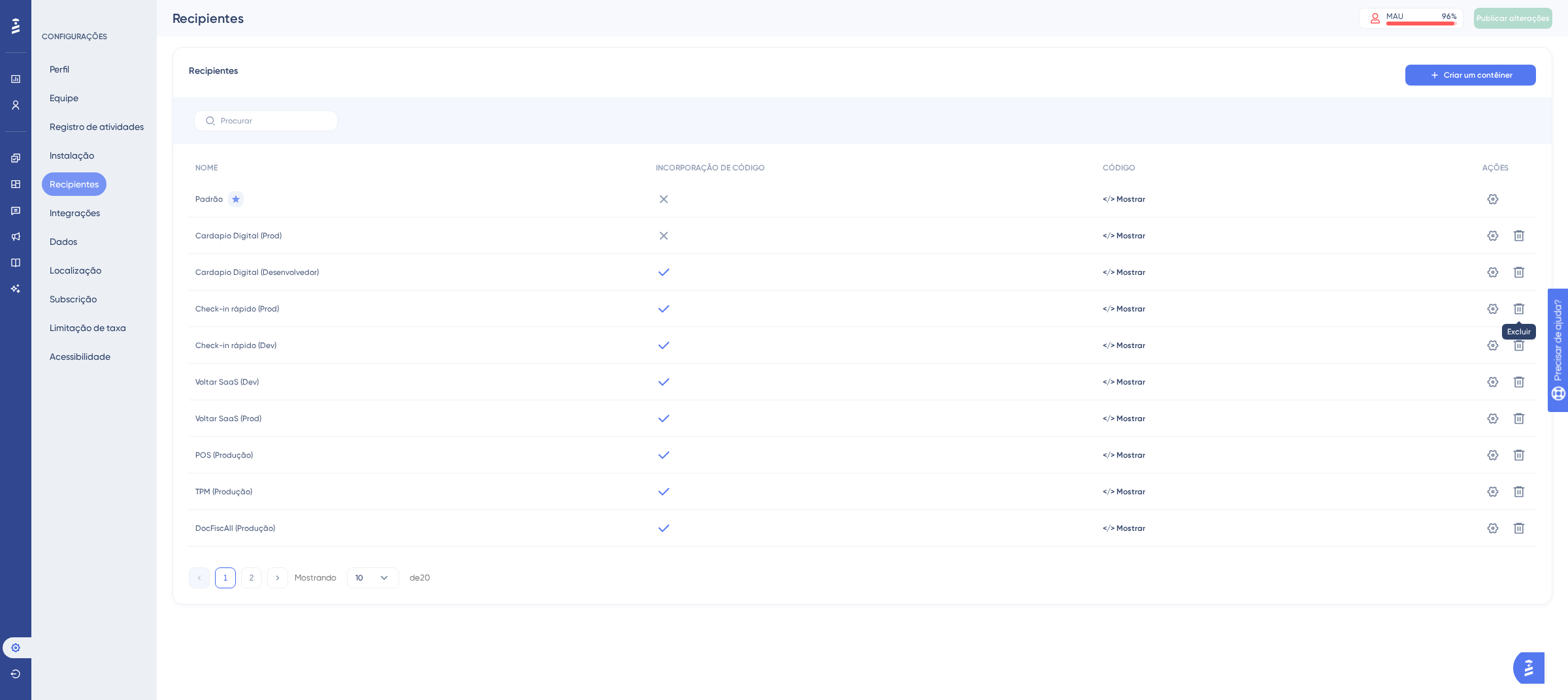
click at [290, 266] on div "Cardapio Digital (Desenvolvedor)" at bounding box center [419, 272] width 461 height 37
click at [16, 200] on link at bounding box center [15, 210] width 26 height 21
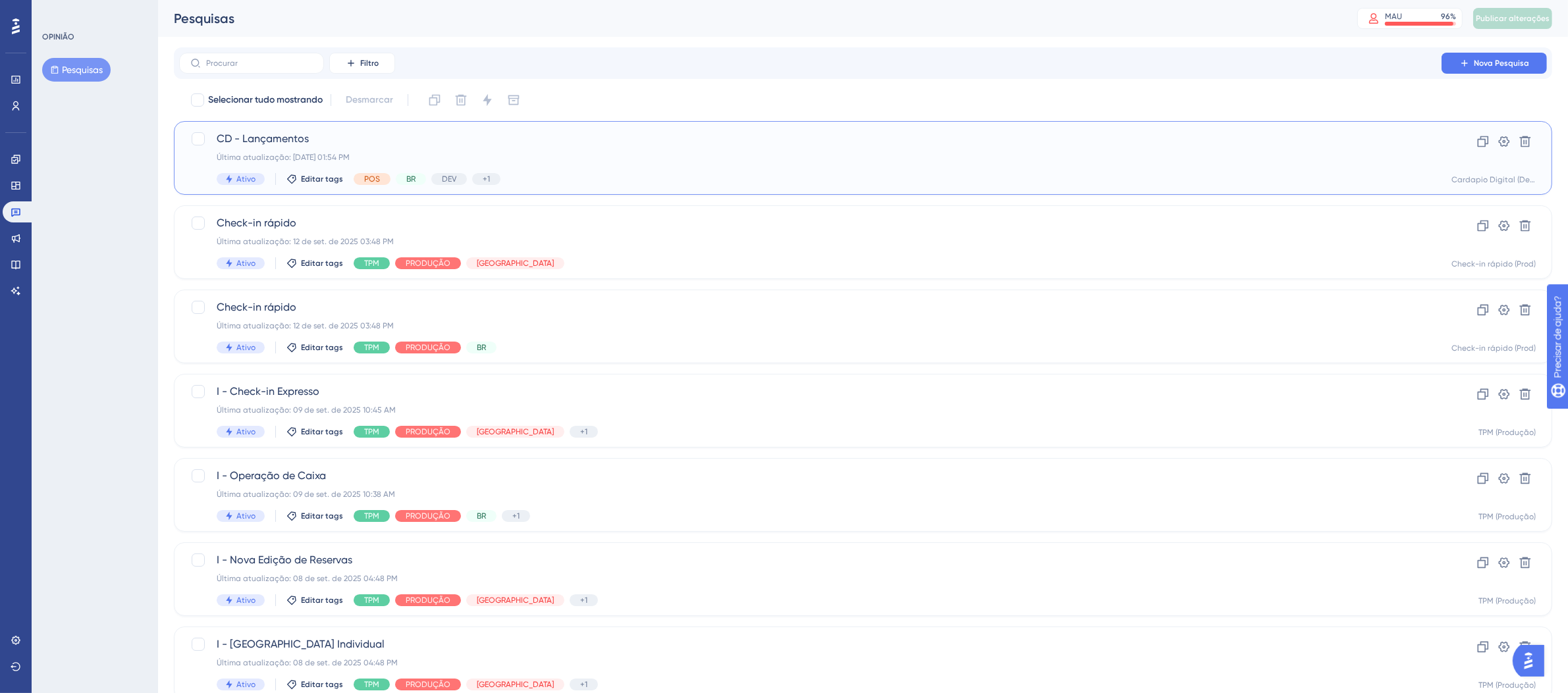
click at [921, 163] on div "CD - Lançamentos Última atualização: 23 de set. de 2025 01:54 PM Ativo Editar t…" at bounding box center [810, 158] width 1187 height 54
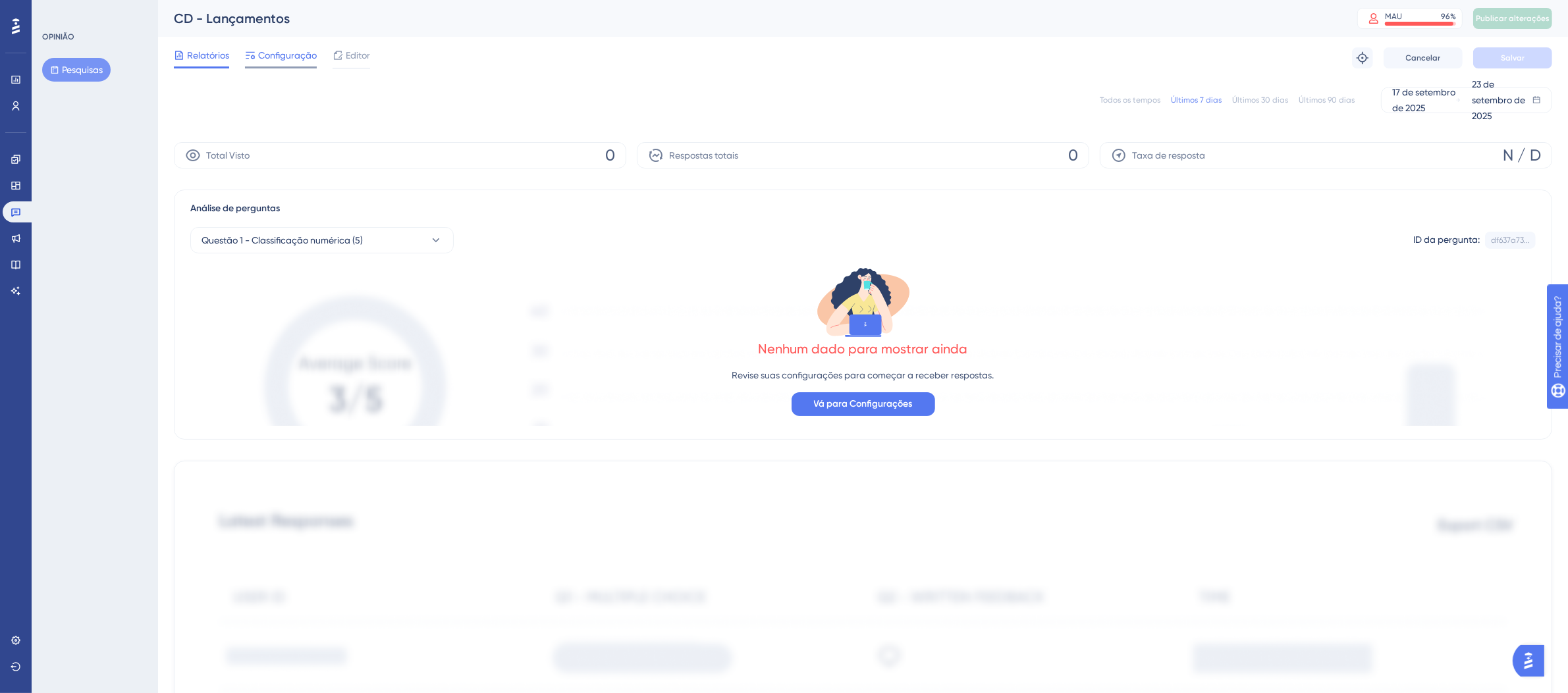
click at [285, 57] on font "Configuração" at bounding box center [287, 56] width 59 height 11
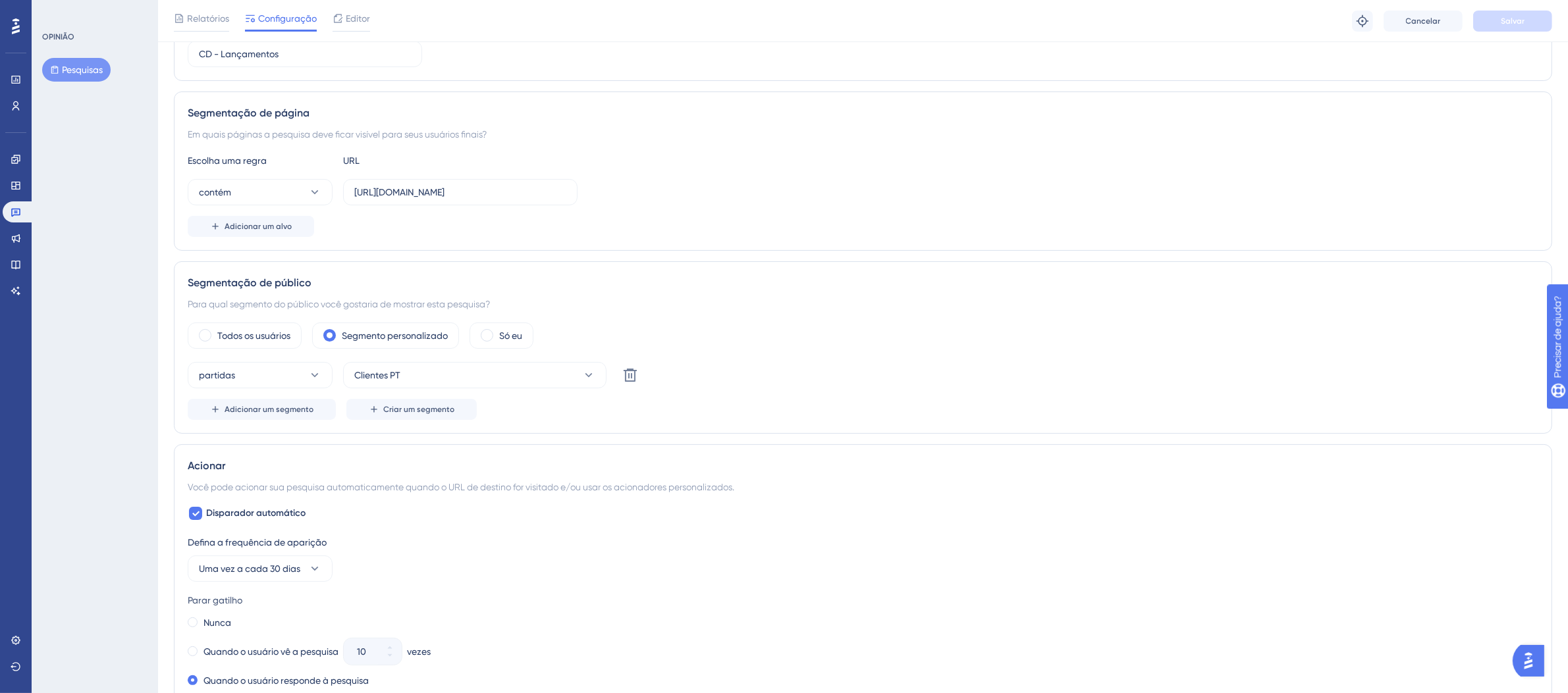
scroll to position [242, 0]
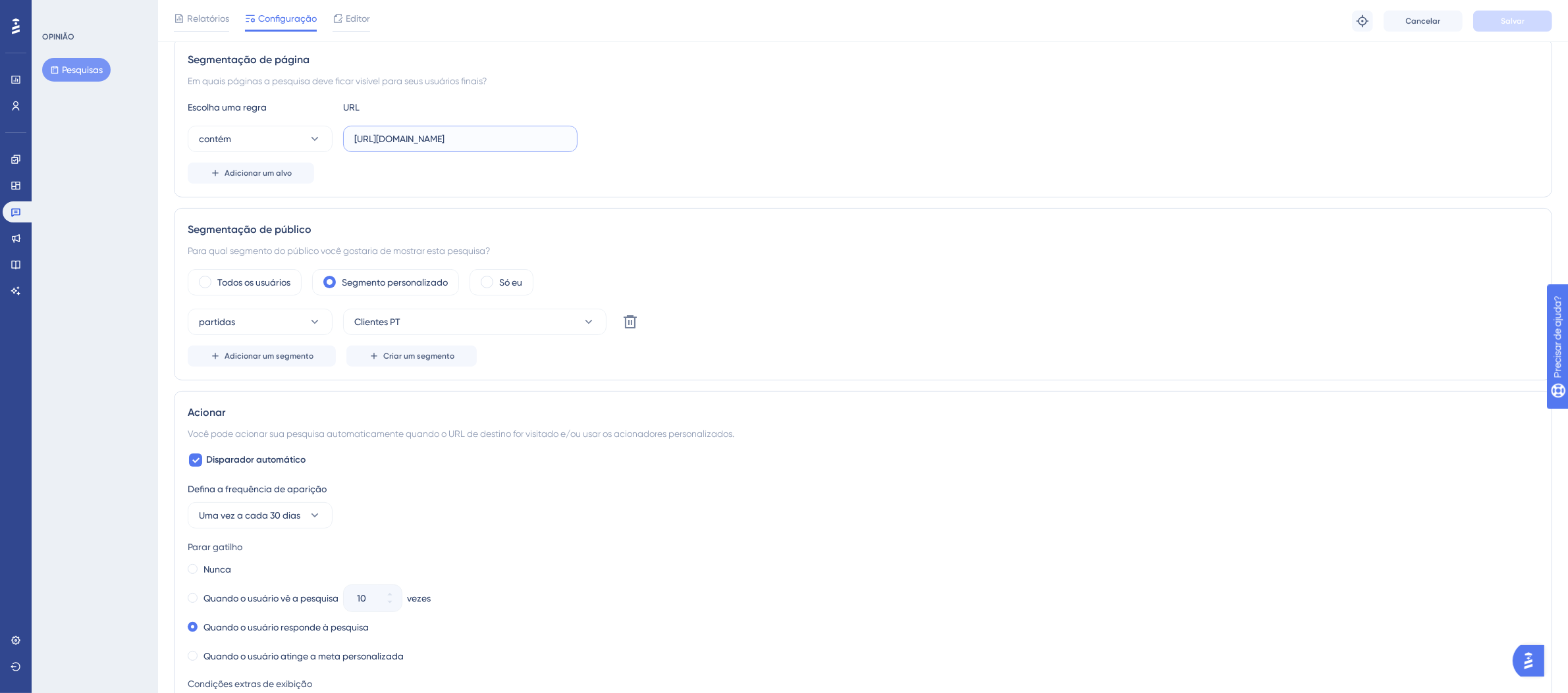
click at [551, 139] on input "https://digitalmenu-dev.thexpos.net/" at bounding box center [460, 139] width 212 height 14
drag, startPoint x: 541, startPoint y: 138, endPoint x: 288, endPoint y: 129, distance: 253.2
click at [288, 129] on div "contém https://digitalmenu-dev.thexpos.net/" at bounding box center [382, 139] width 390 height 26
click at [14, 217] on link at bounding box center [18, 212] width 32 height 21
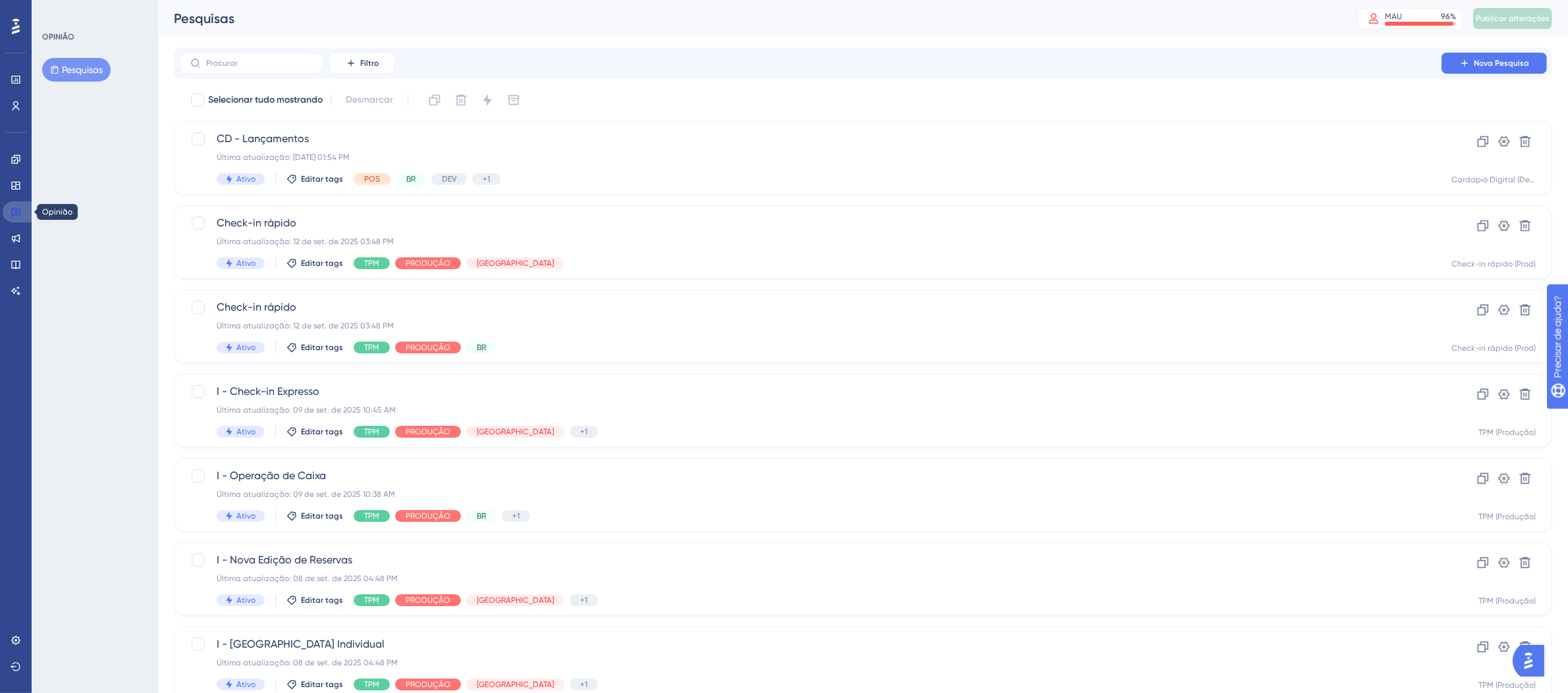
click at [16, 214] on icon at bounding box center [16, 212] width 11 height 11
click at [8, 16] on div at bounding box center [15, 26] width 21 height 21
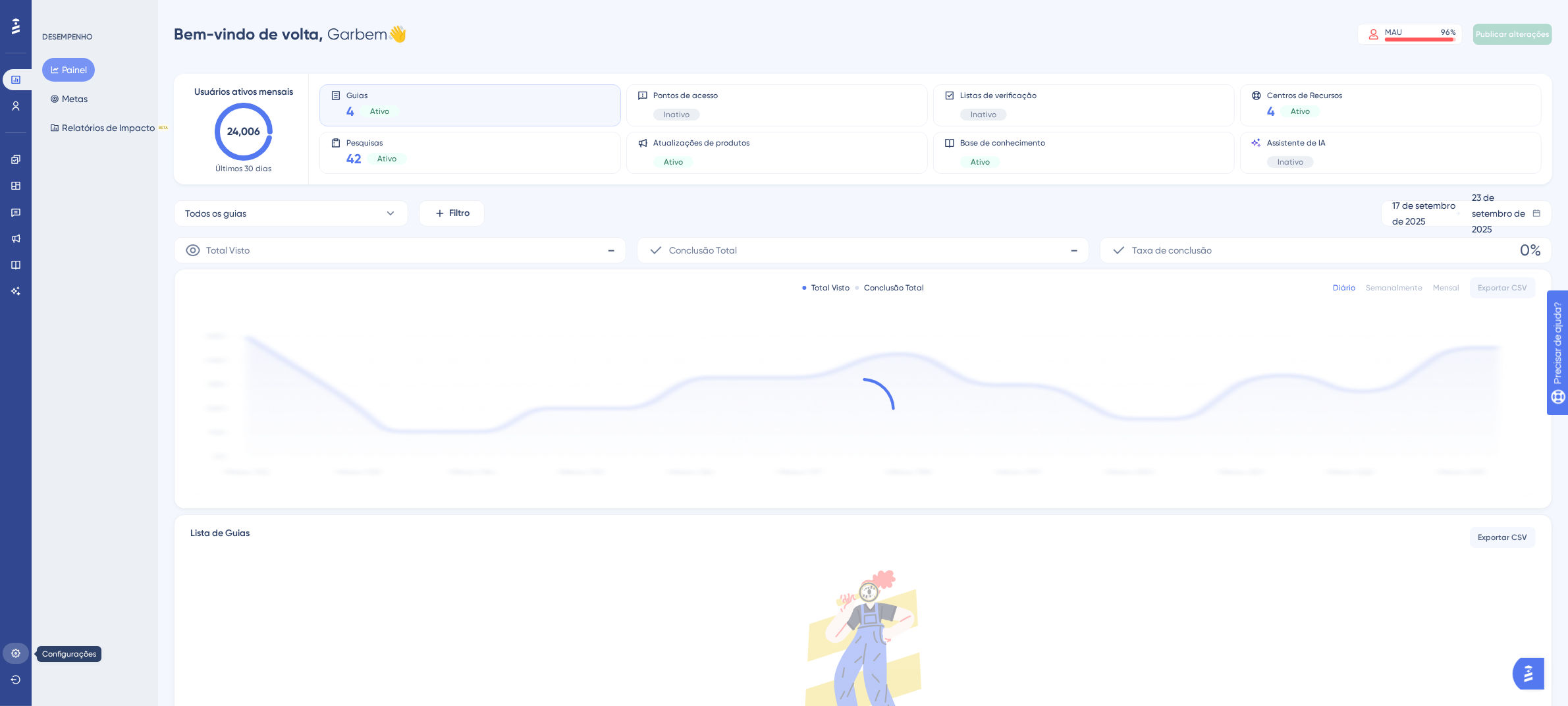
click at [15, 652] on icon at bounding box center [16, 654] width 11 height 11
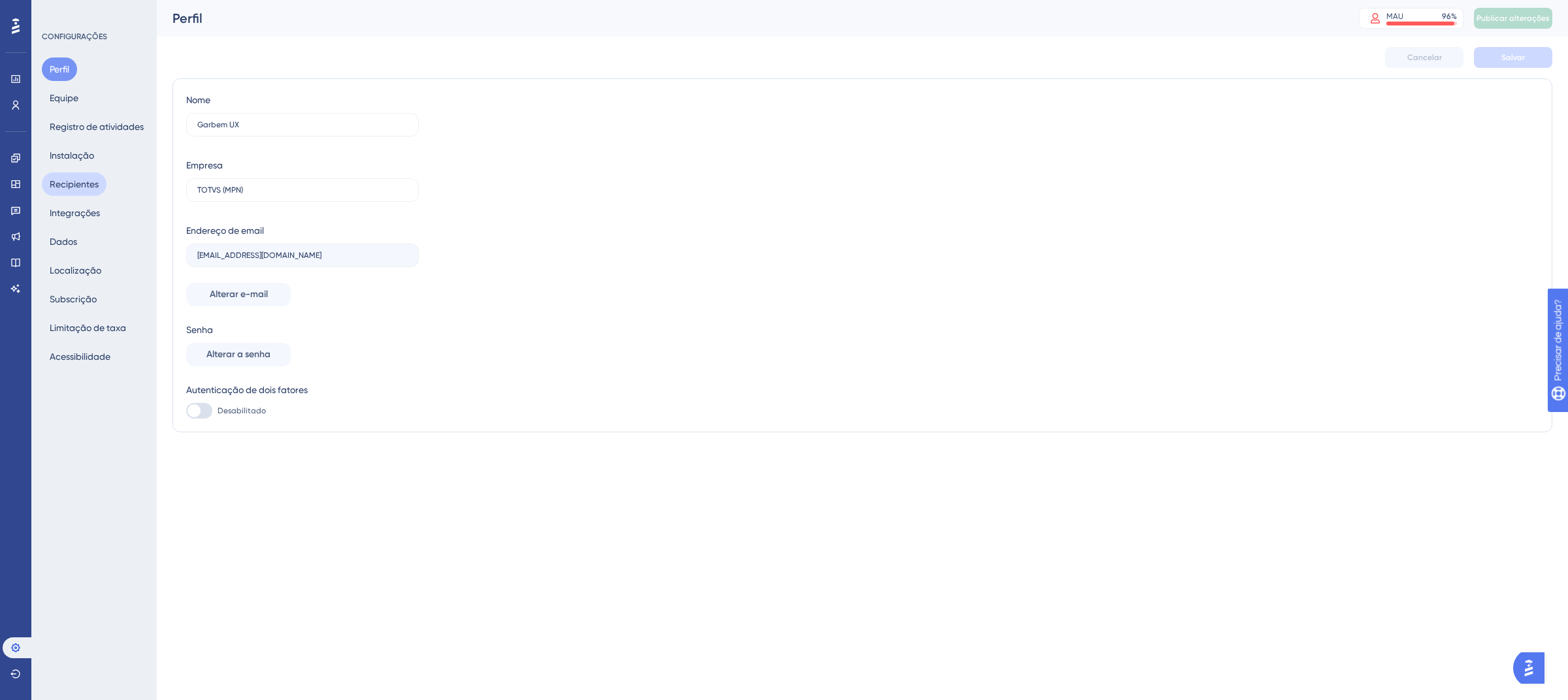
click at [67, 189] on font "Recipientes" at bounding box center [74, 184] width 49 height 11
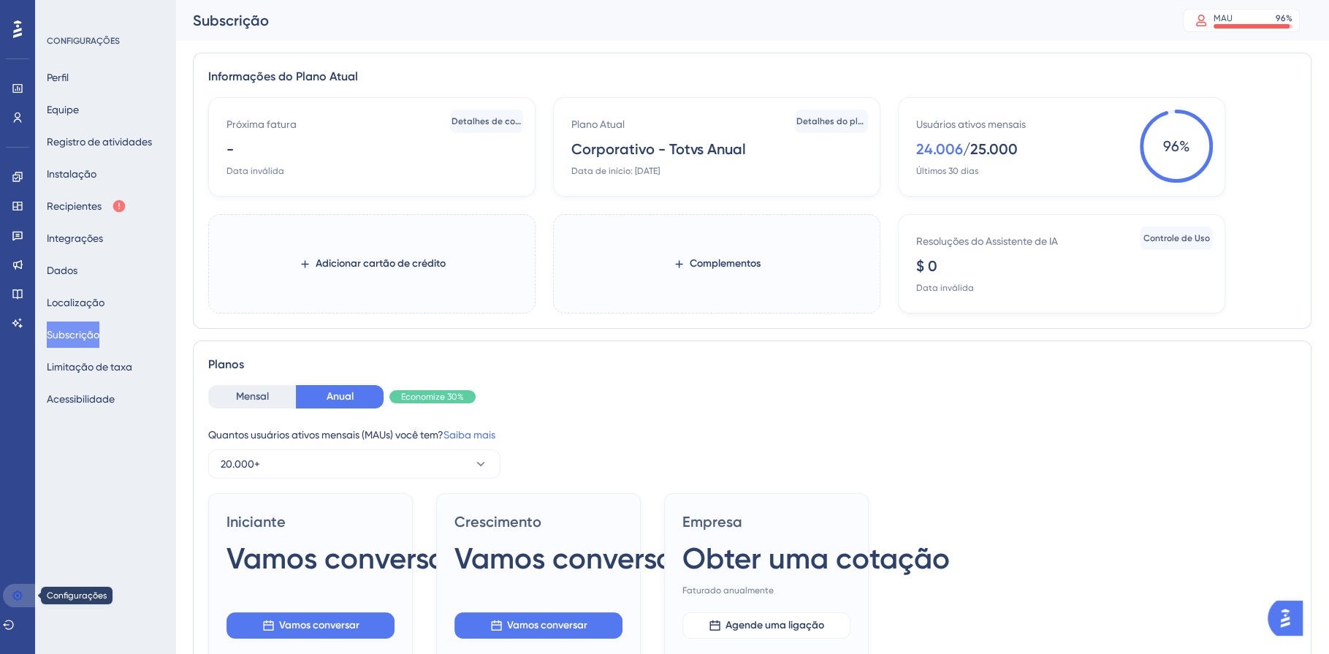
click at [26, 589] on link at bounding box center [20, 595] width 35 height 23
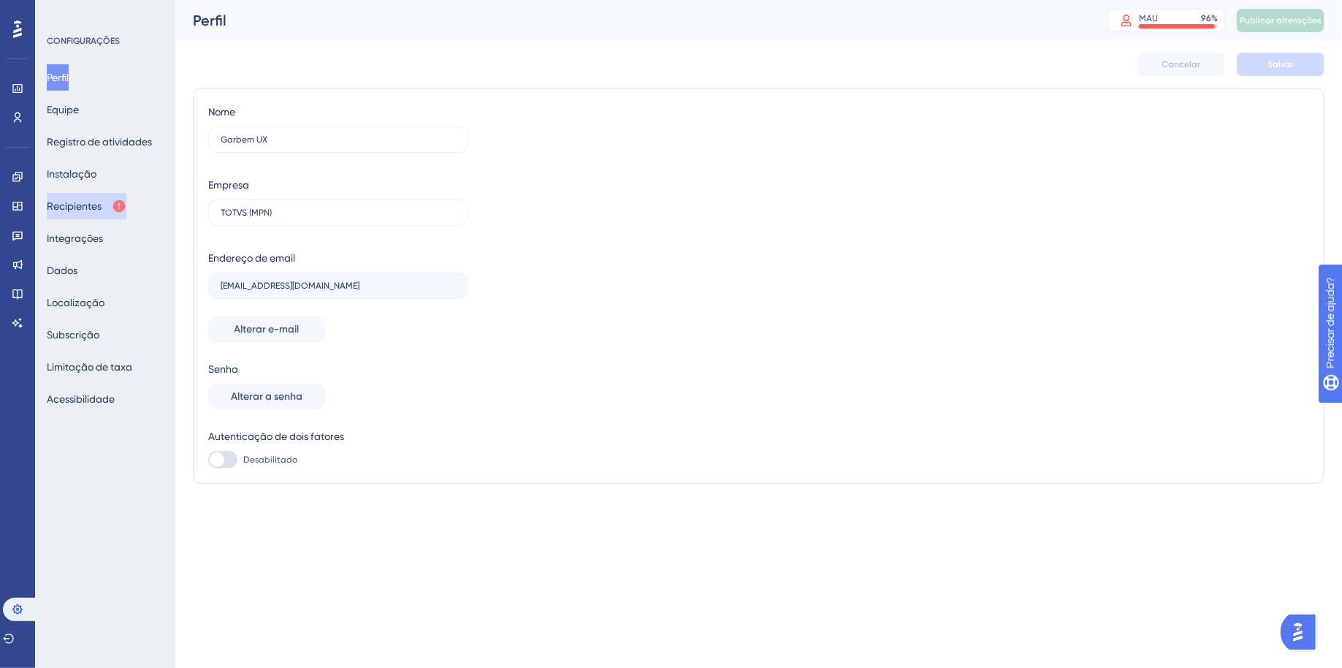
click at [97, 200] on font "Recipientes" at bounding box center [74, 206] width 55 height 12
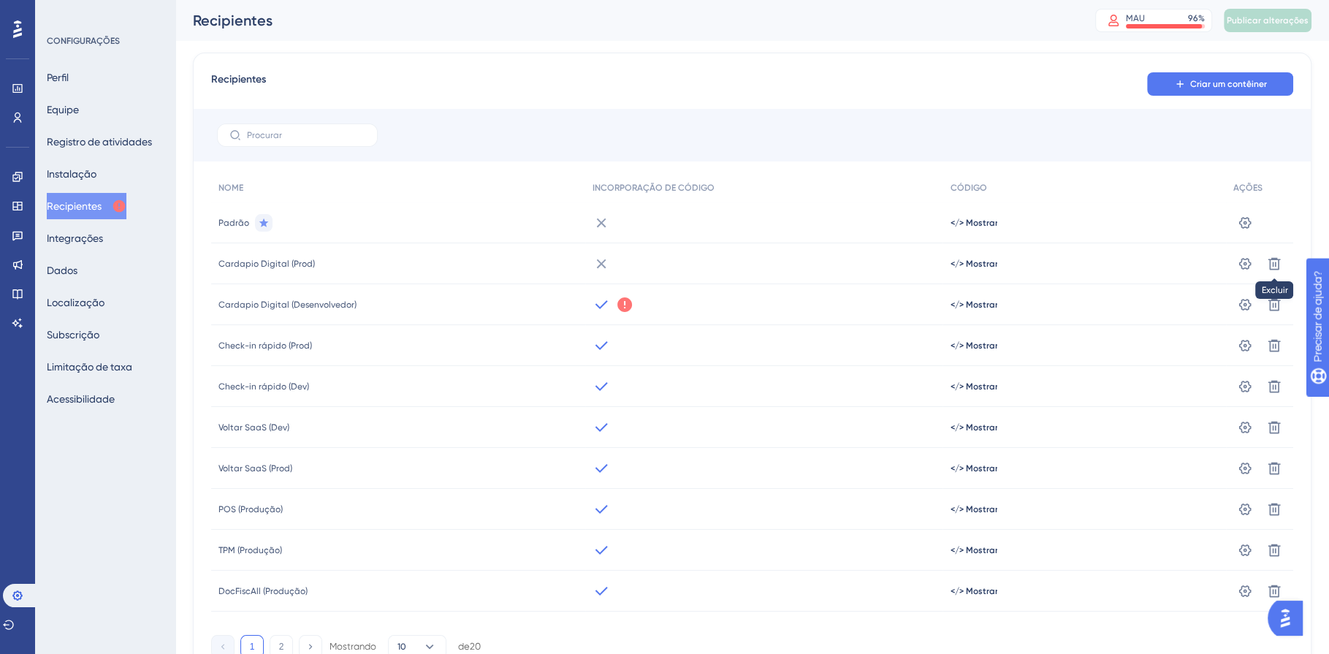
click at [601, 298] on icon at bounding box center [601, 305] width 18 height 18
click at [602, 305] on icon at bounding box center [601, 305] width 18 height 18
click at [625, 302] on icon at bounding box center [624, 304] width 15 height 15
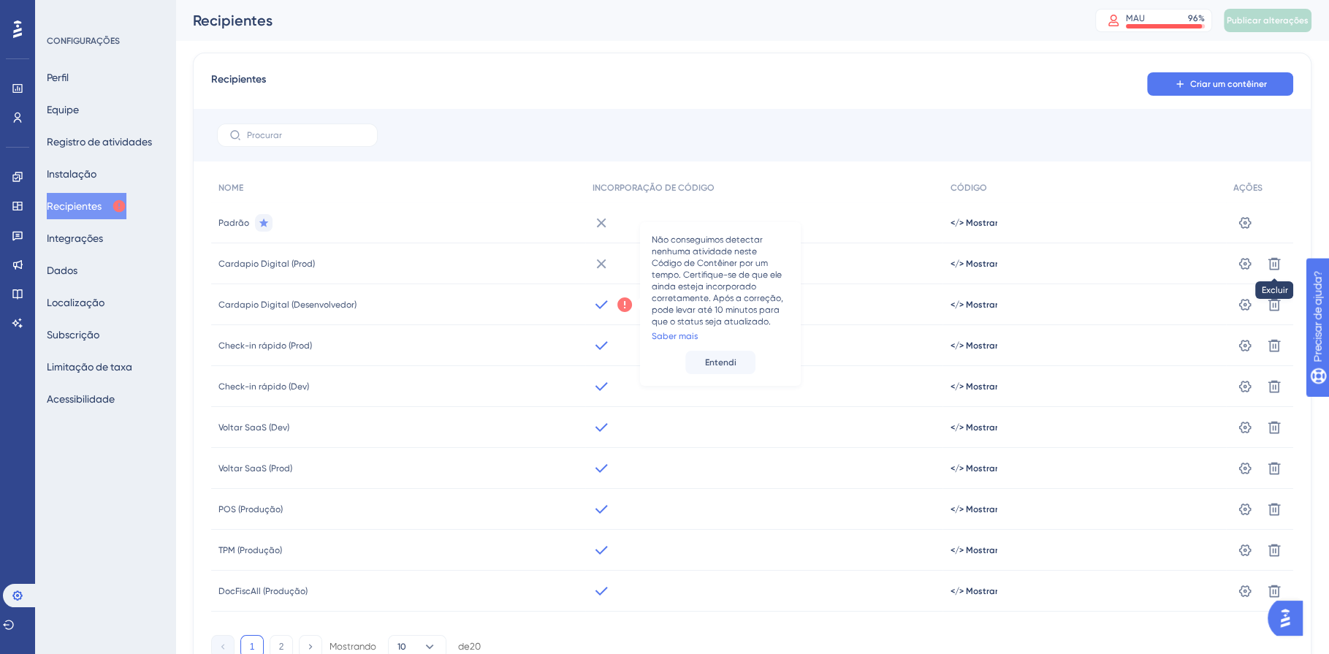
click at [625, 302] on icon at bounding box center [624, 304] width 15 height 15
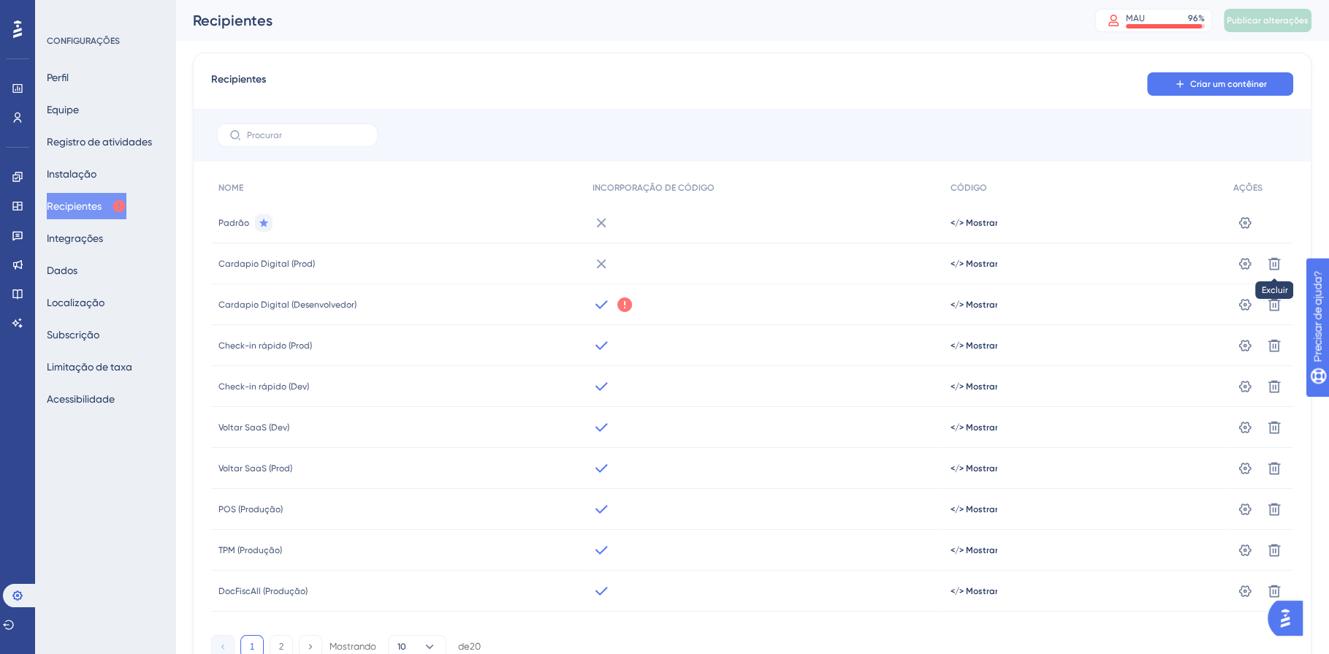
click at [625, 302] on icon at bounding box center [624, 304] width 15 height 15
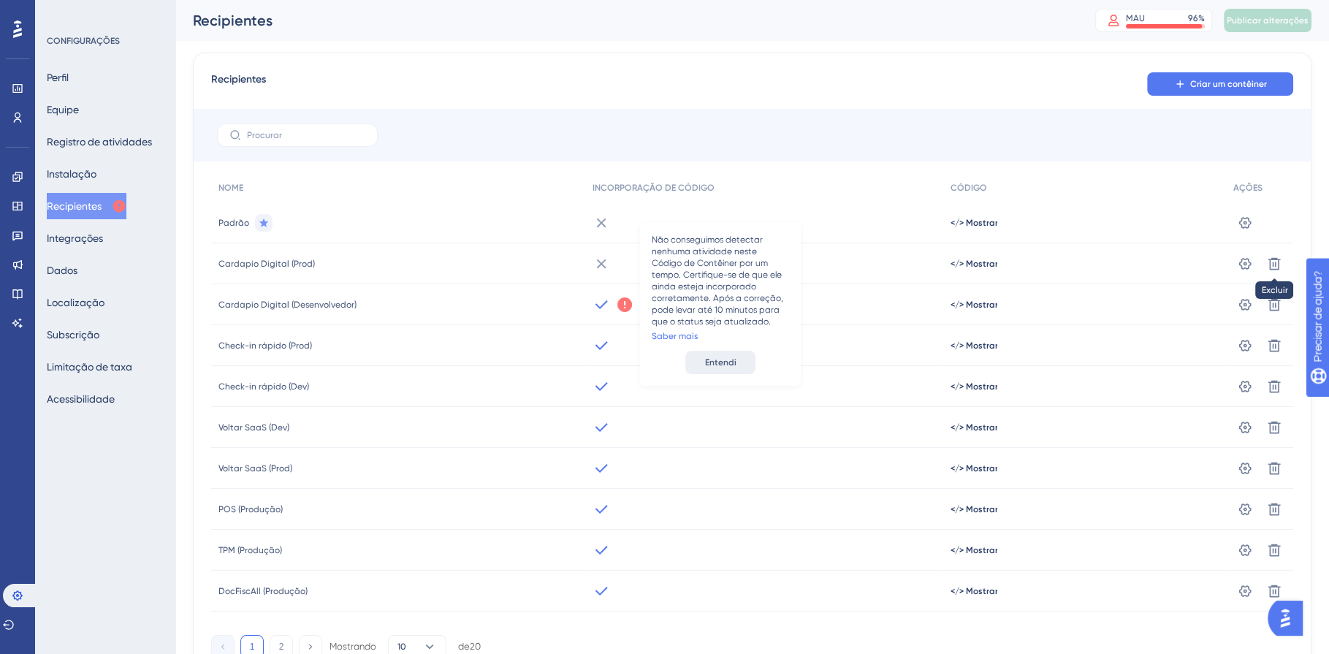
click at [717, 359] on font "Entendi" at bounding box center [720, 362] width 31 height 10
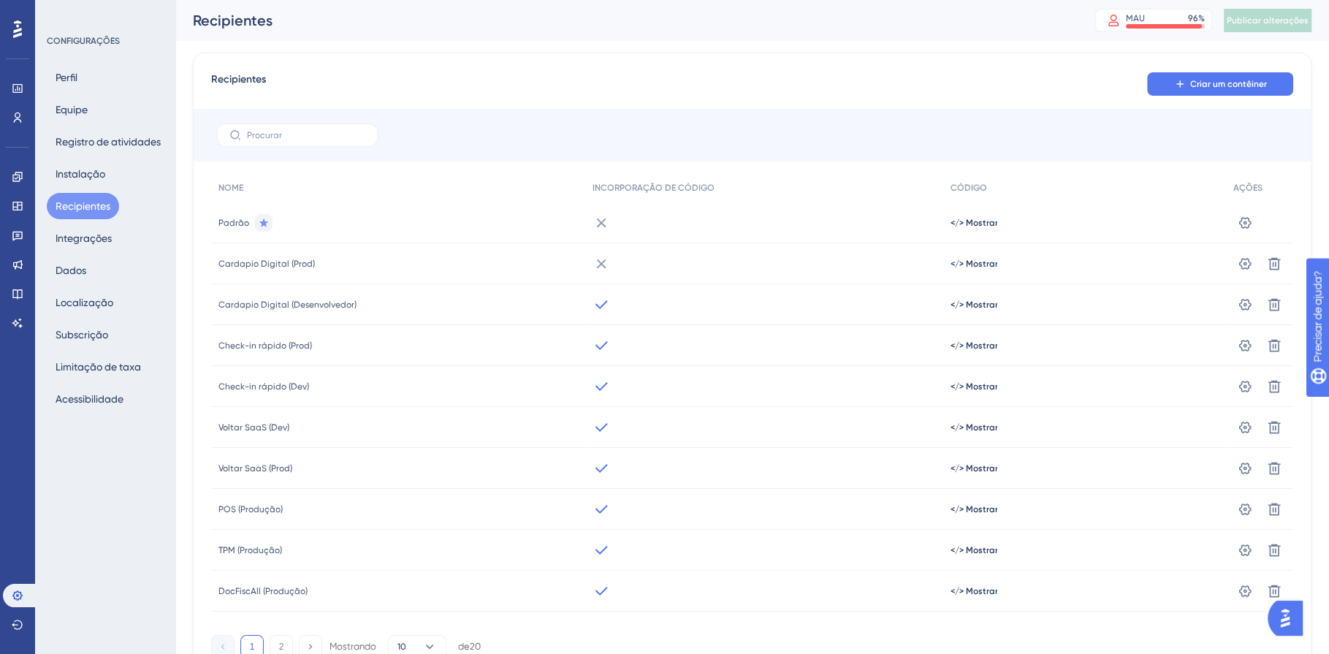
click at [23, 24] on div at bounding box center [17, 29] width 23 height 23
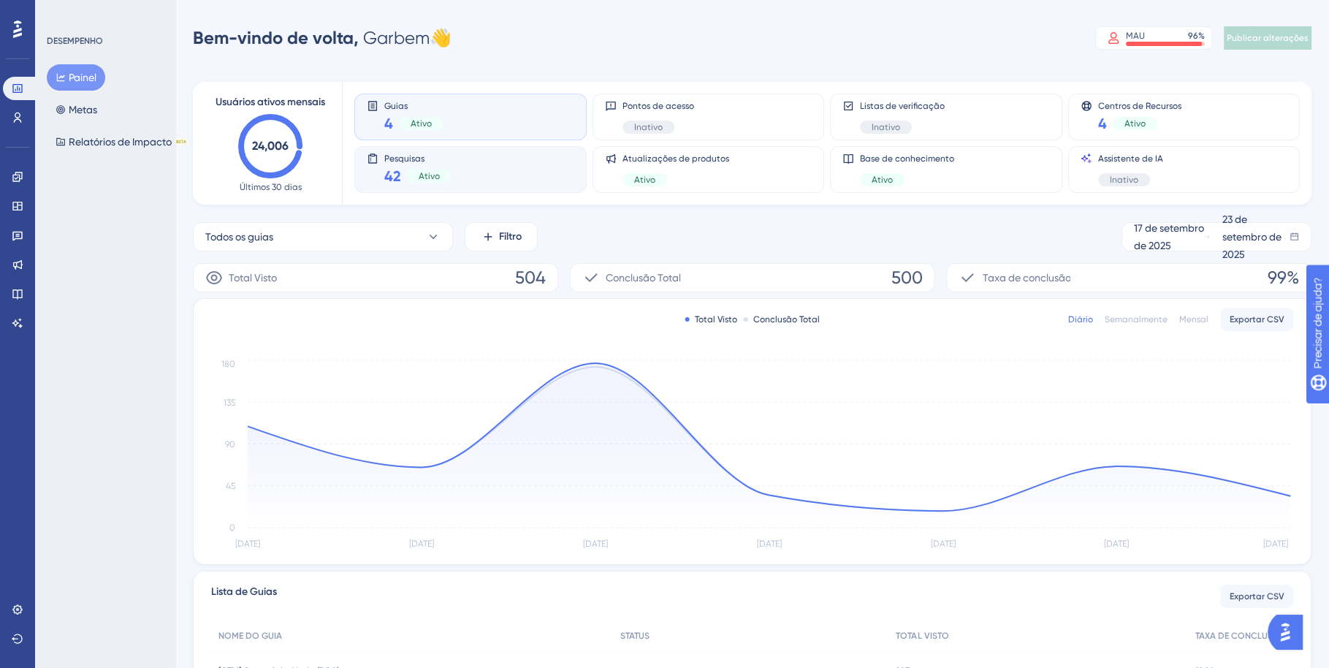
click at [424, 180] on font "Ativo" at bounding box center [429, 176] width 21 height 10
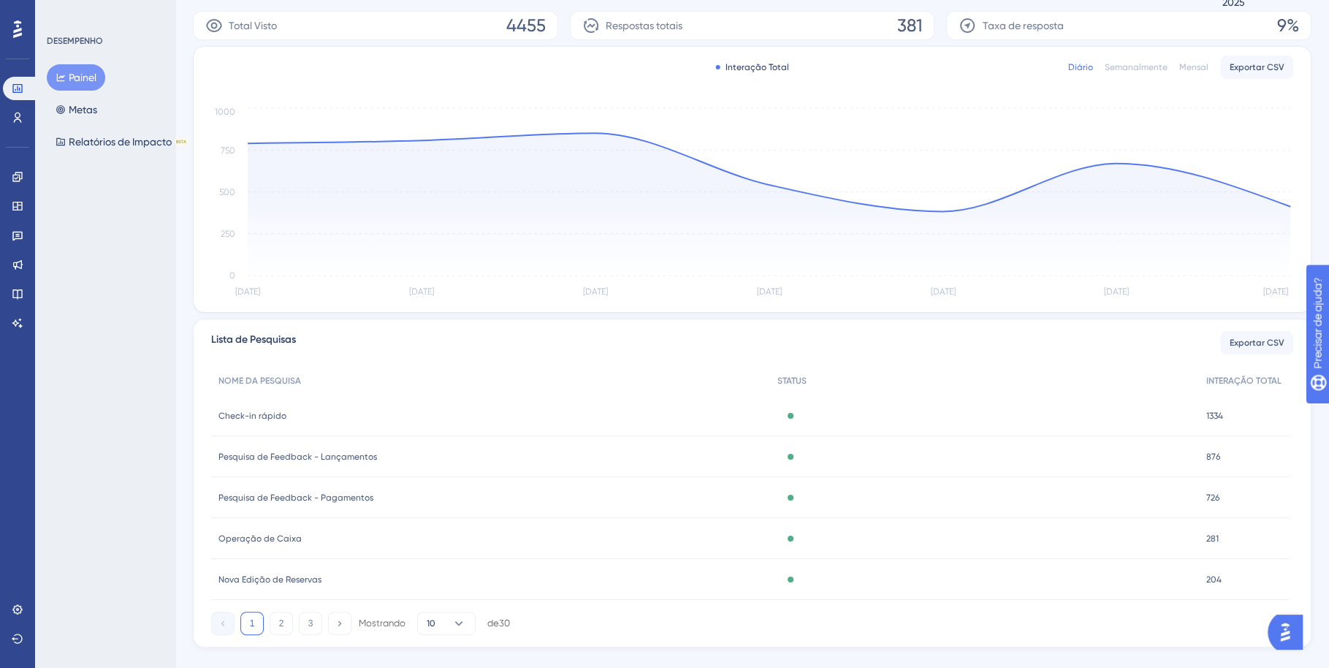
click at [1208, 415] on font "1334" at bounding box center [1214, 416] width 17 height 10
